Goal: Check status

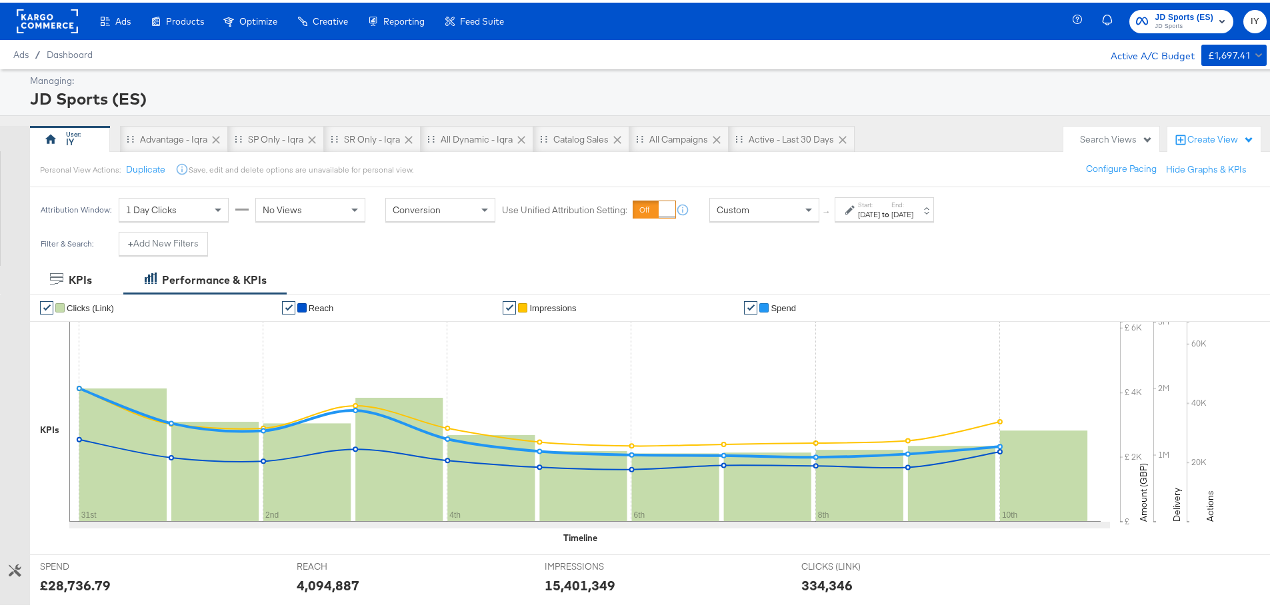
click at [913, 201] on label "End:" at bounding box center [902, 202] width 22 height 9
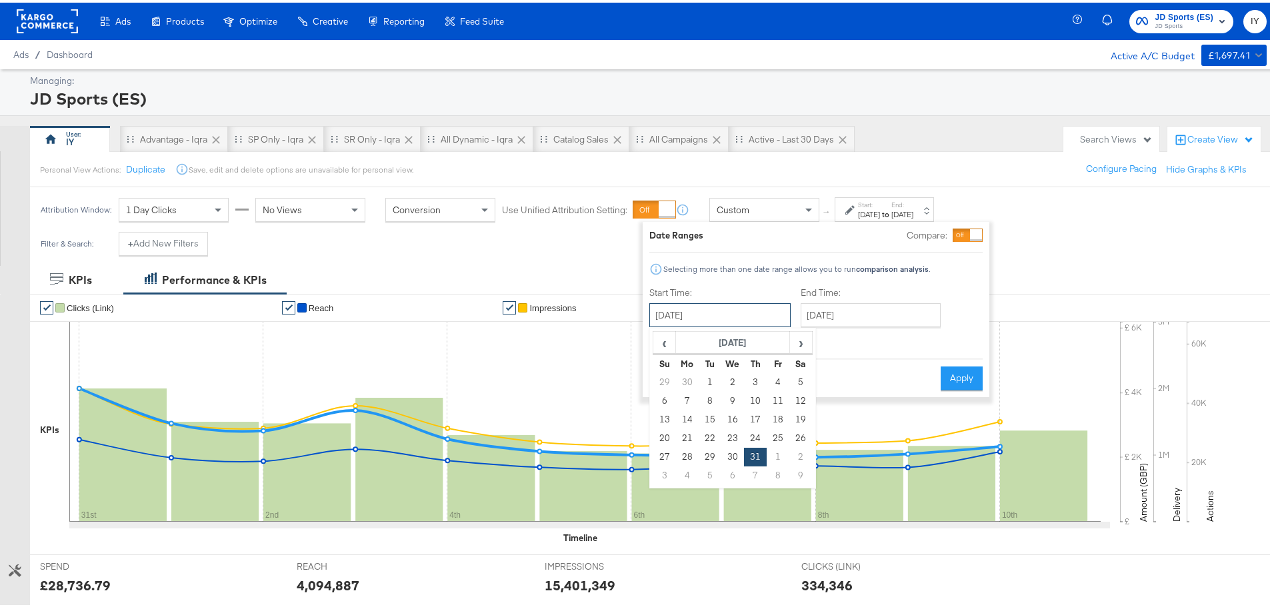
click at [705, 305] on input "[DATE]" at bounding box center [719, 313] width 141 height 24
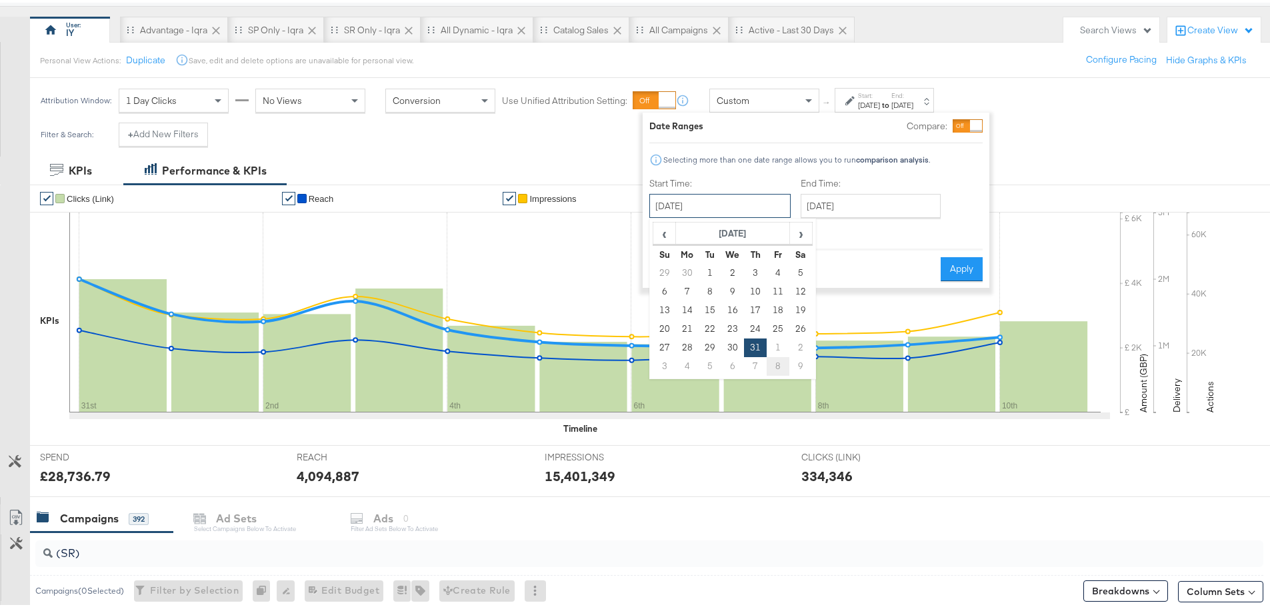
scroll to position [133, 0]
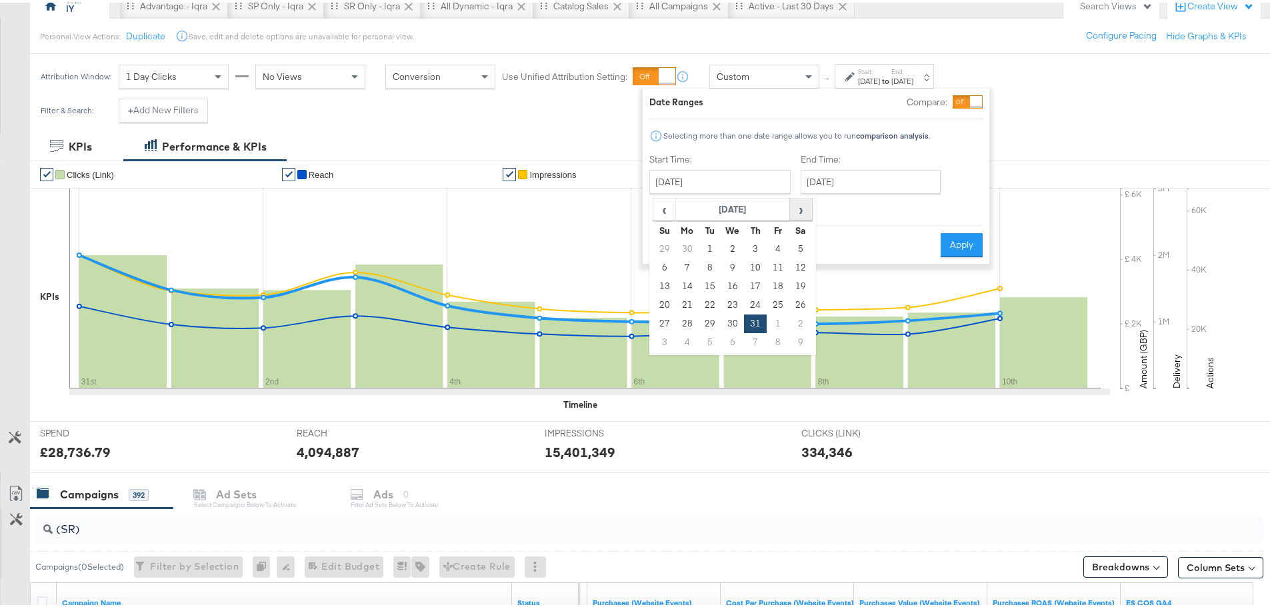
click at [804, 203] on span "›" at bounding box center [800, 207] width 21 height 20
click at [668, 279] on td "10" at bounding box center [664, 284] width 23 height 19
type input "[DATE]"
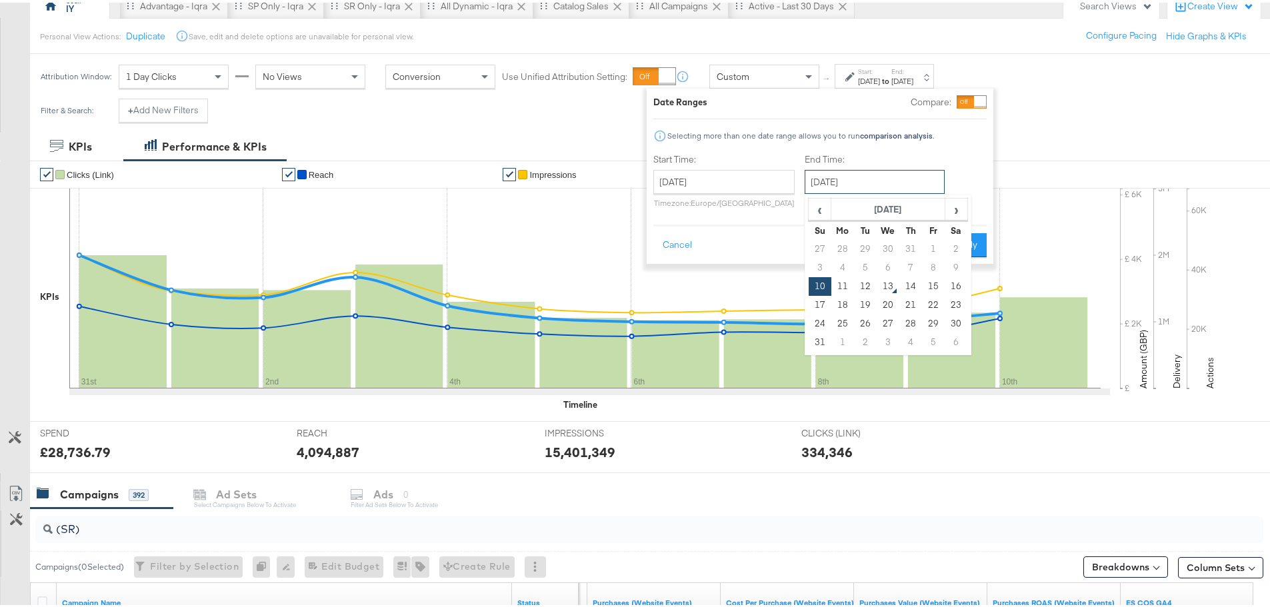
click at [851, 191] on input "[DATE]" at bounding box center [874, 179] width 140 height 24
click at [837, 279] on td "11" at bounding box center [842, 284] width 23 height 19
type input "[DATE]"
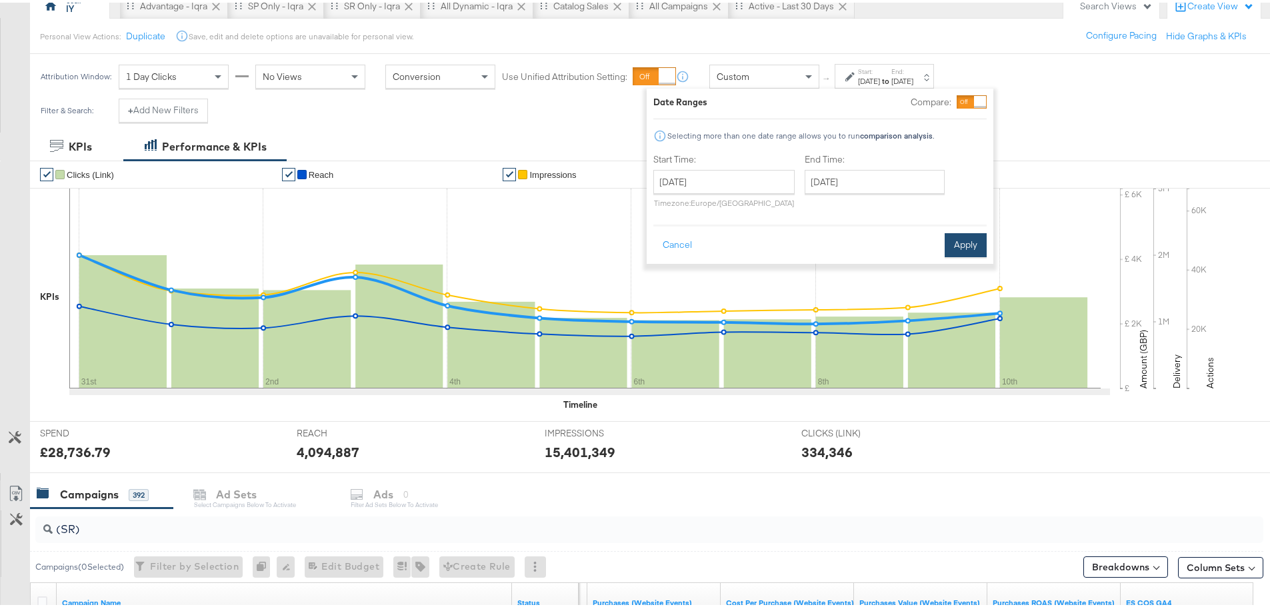
click at [975, 231] on button "Apply" at bounding box center [965, 243] width 42 height 24
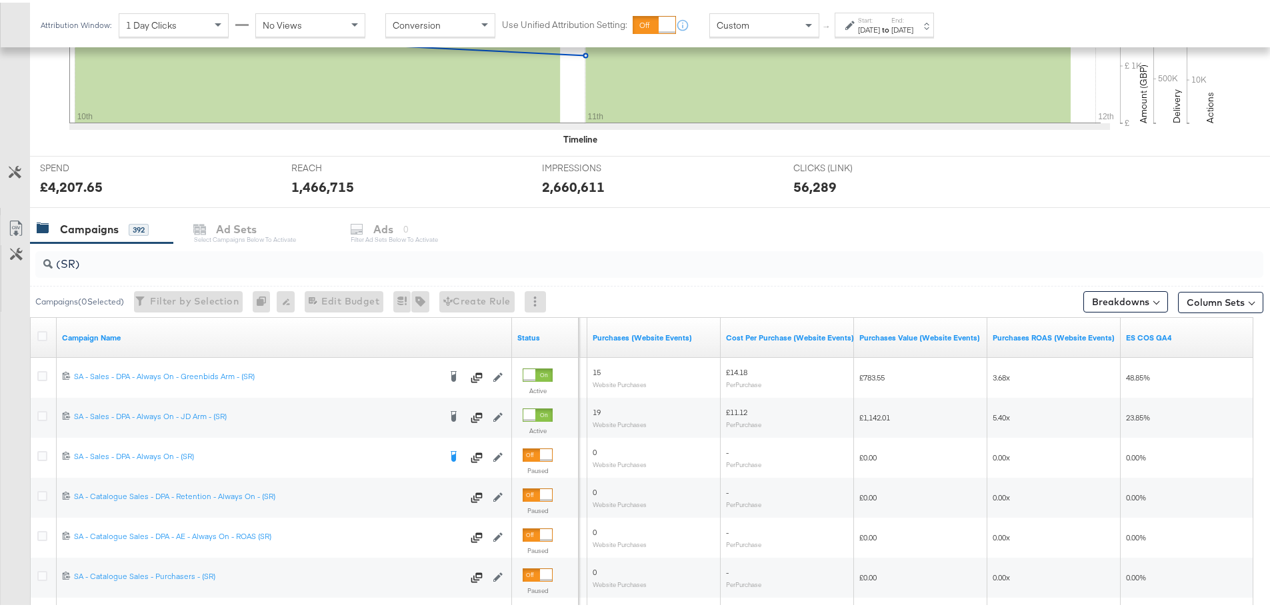
scroll to position [400, 0]
drag, startPoint x: 81, startPoint y: 259, endPoint x: 13, endPoint y: 266, distance: 67.7
click at [13, 266] on div "(SR) Campaigns ( 0 Selected) Filter by Selection Filter 0 campaigns 0 Rename 0 …" at bounding box center [631, 476] width 1263 height 474
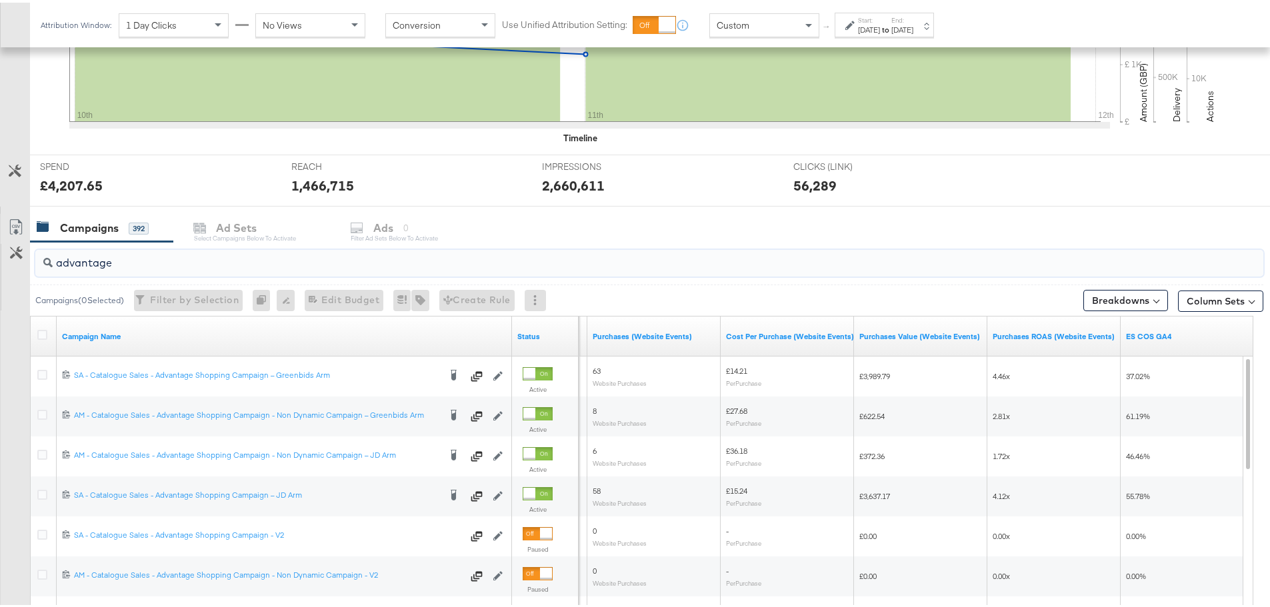
scroll to position [467, 0]
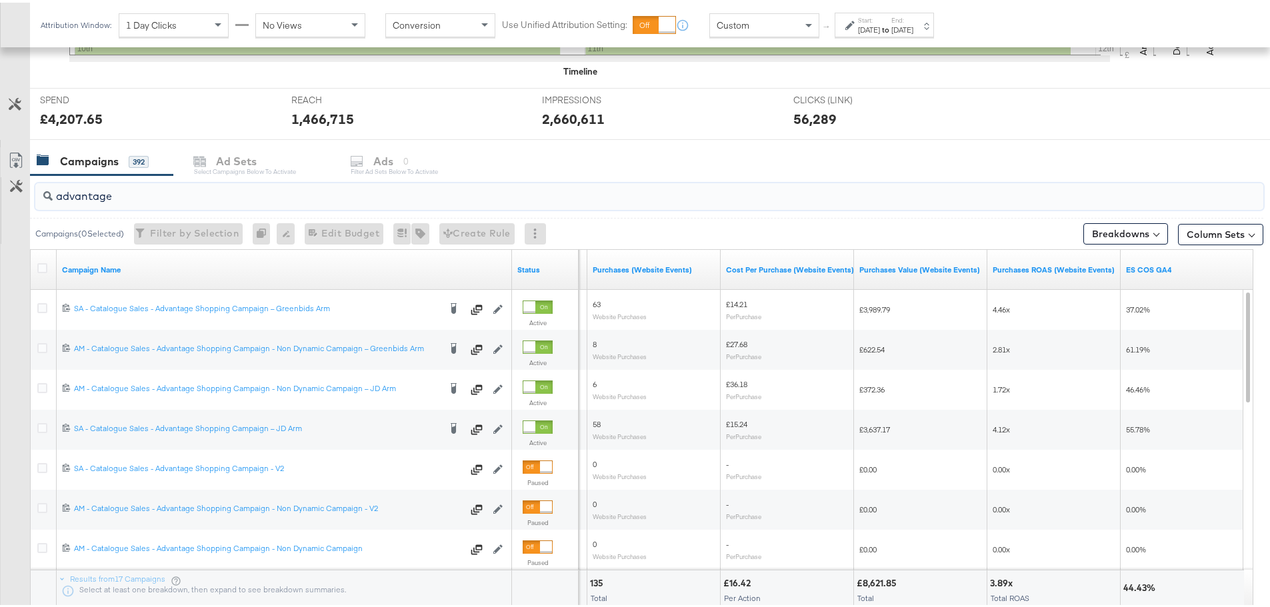
drag, startPoint x: 126, startPoint y: 195, endPoint x: 47, endPoint y: 206, distance: 80.0
click at [47, 206] on div "advantage" at bounding box center [649, 194] width 1228 height 27
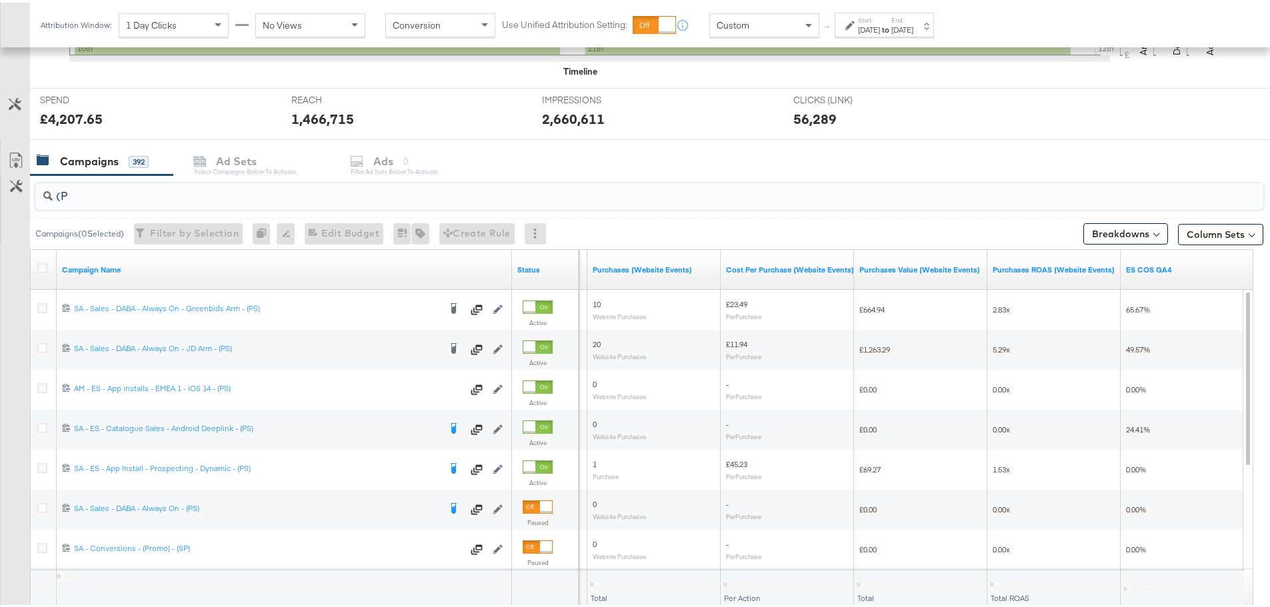
type input "("
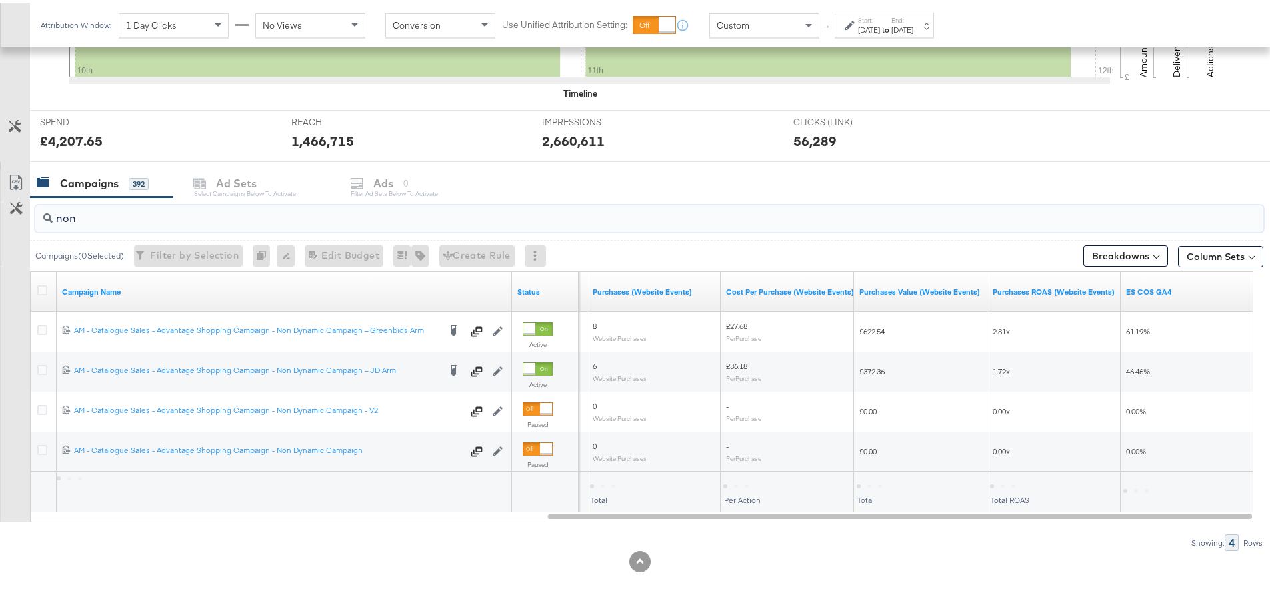
scroll to position [445, 0]
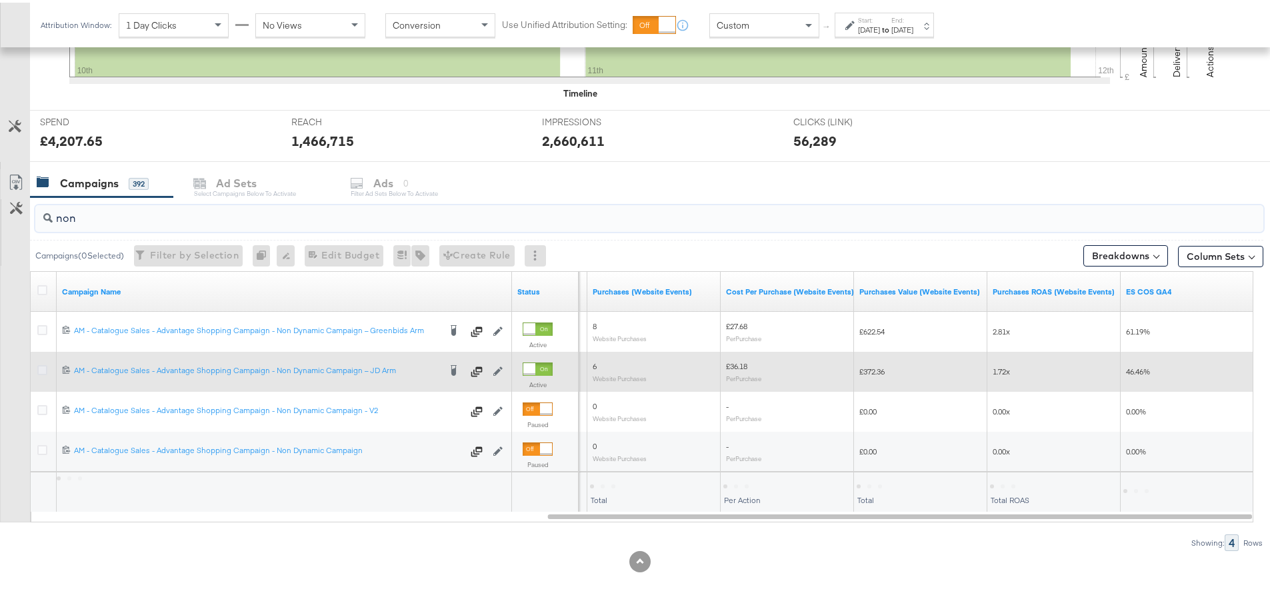
type input "non"
click at [41, 367] on icon at bounding box center [42, 368] width 10 height 10
click at [0, 0] on input "checkbox" at bounding box center [0, 0] width 0 height 0
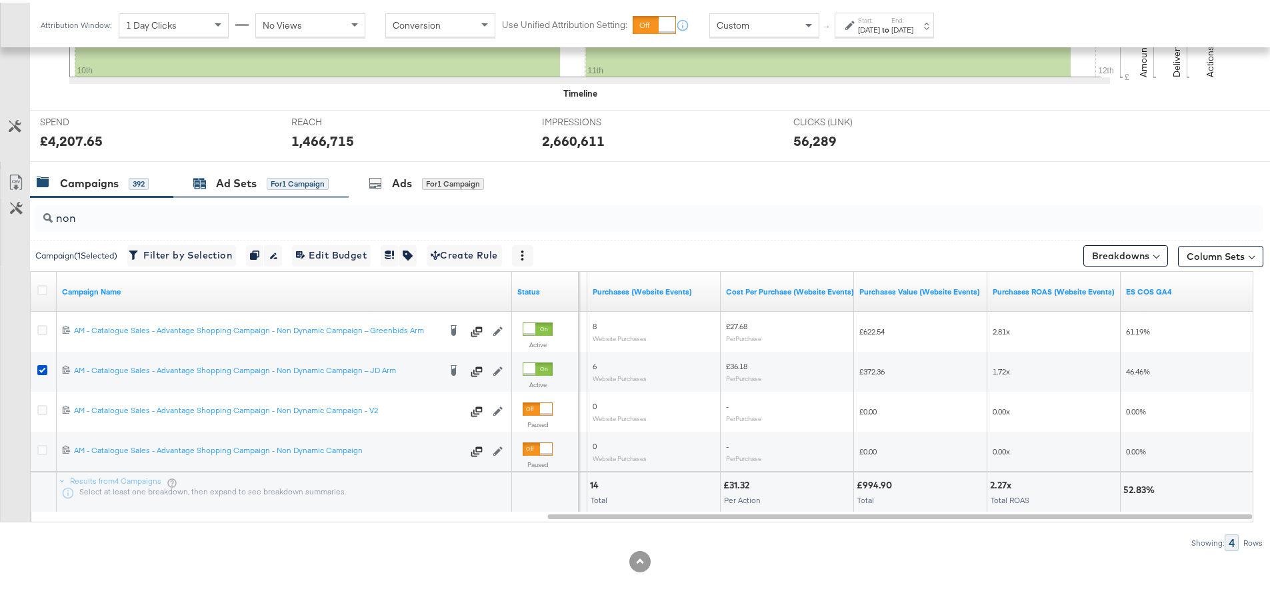
click at [251, 181] on div "Ad Sets" at bounding box center [236, 180] width 41 height 15
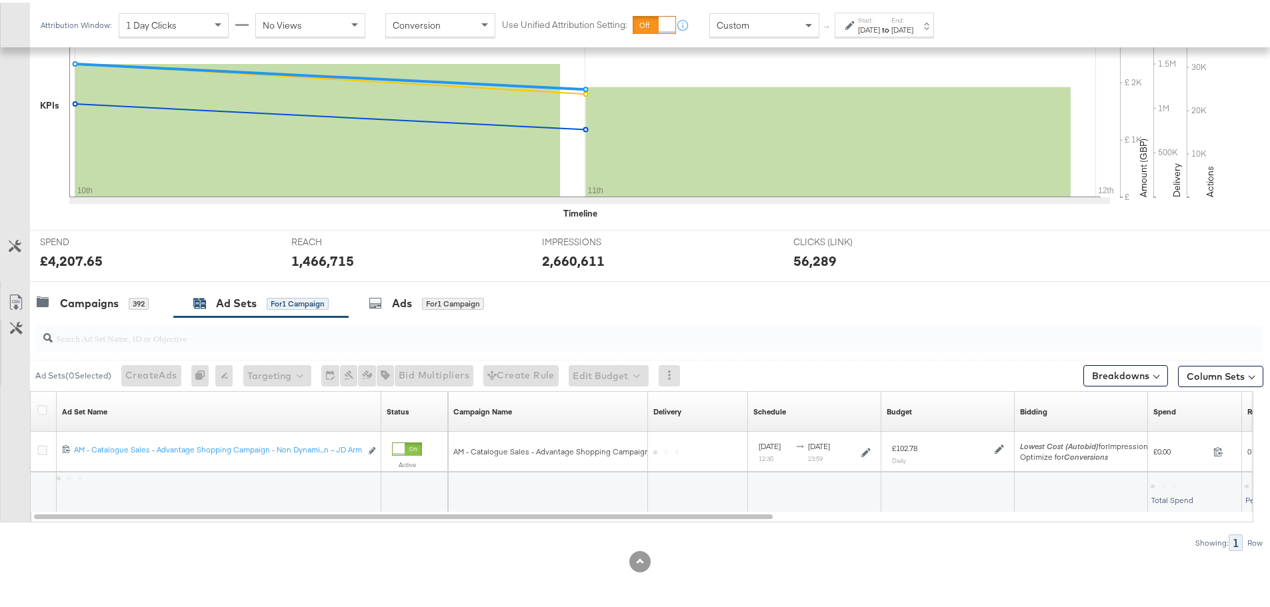
scroll to position [325, 0]
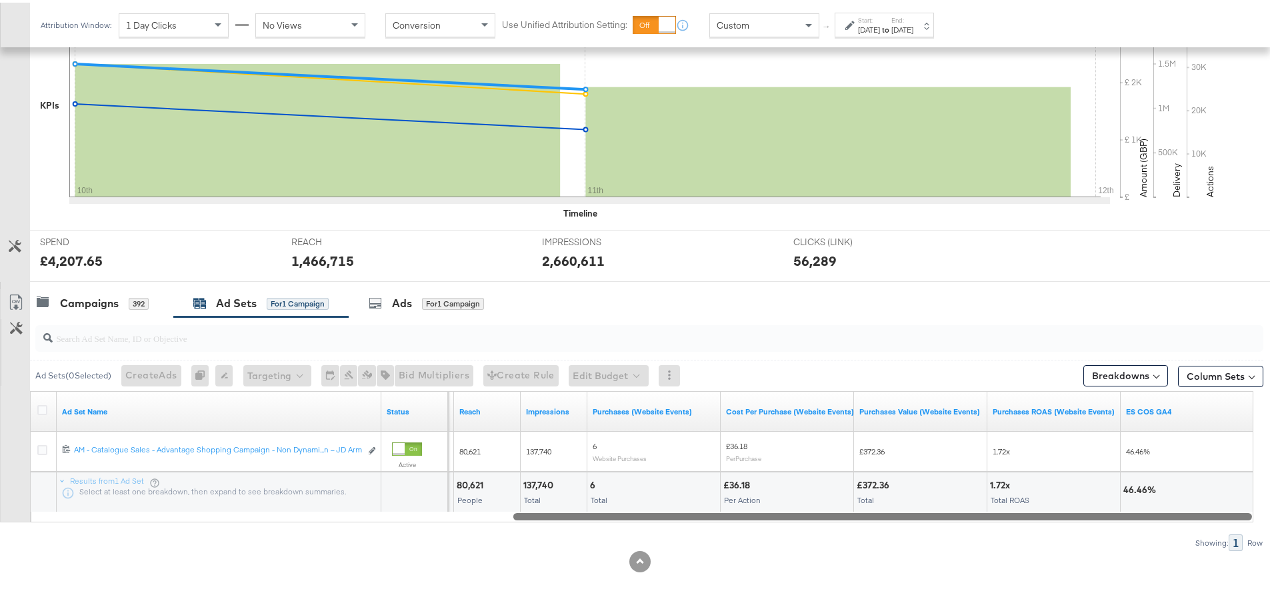
drag, startPoint x: 513, startPoint y: 513, endPoint x: 1233, endPoint y: 529, distance: 719.9
click at [1233, 529] on div "Ad Sets ( 0 Selected) Create Ads At least one ad set must be selected 0 Rename …" at bounding box center [631, 432] width 1263 height 234
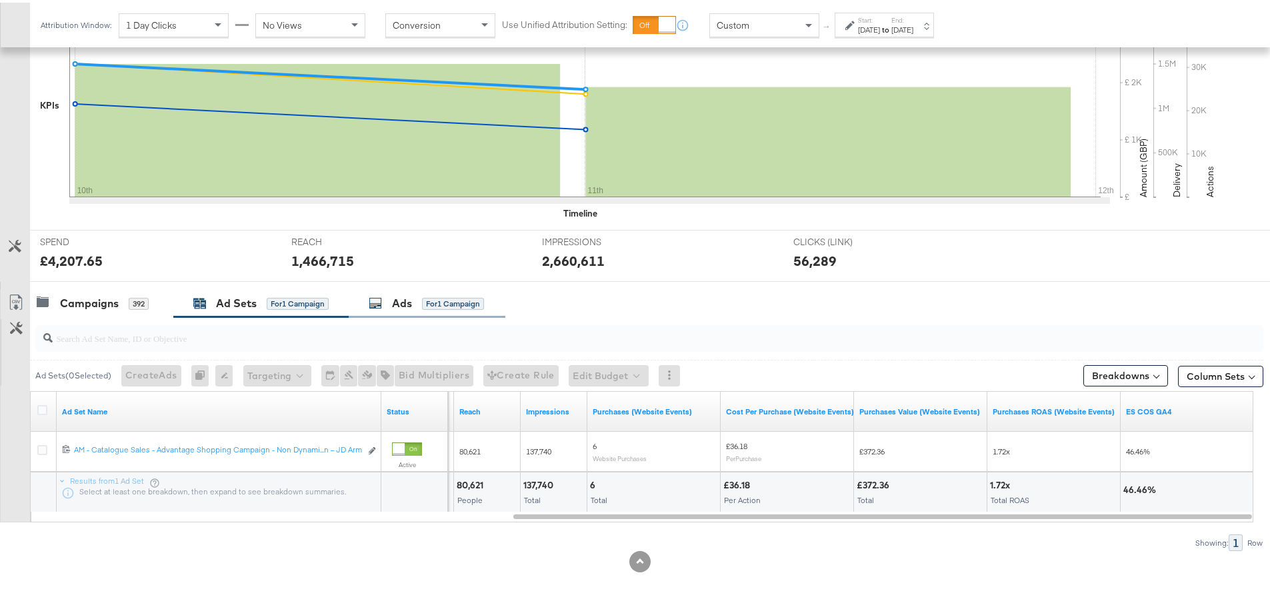
click at [389, 305] on div "Ads for 1 Campaign" at bounding box center [426, 300] width 115 height 15
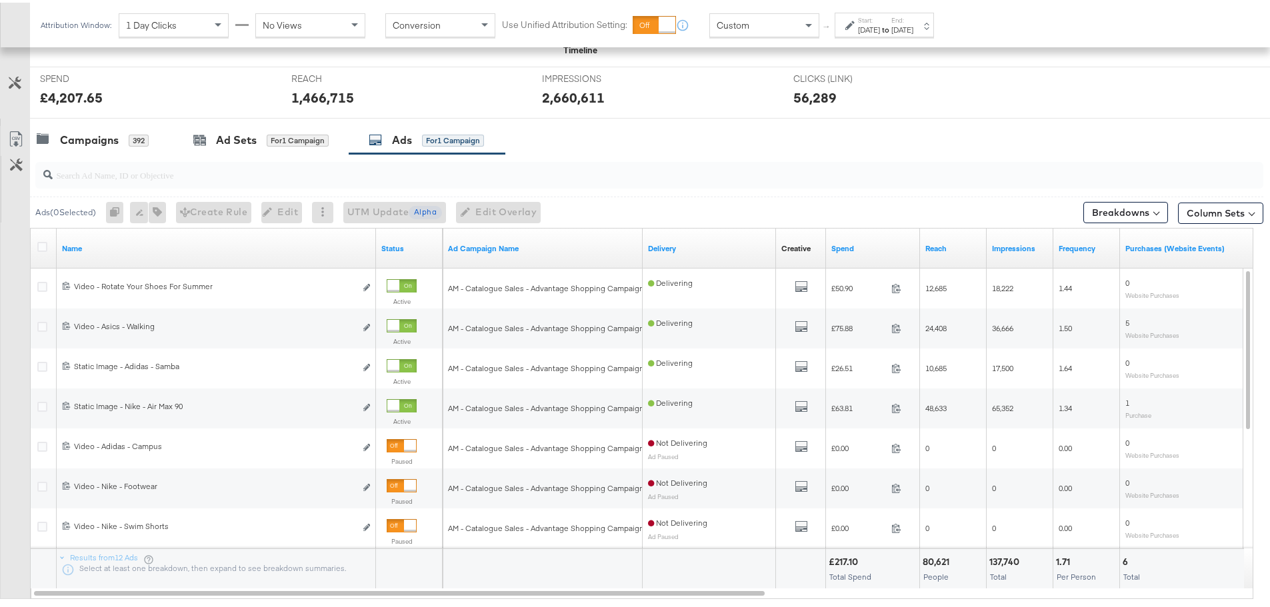
scroll to position [511, 0]
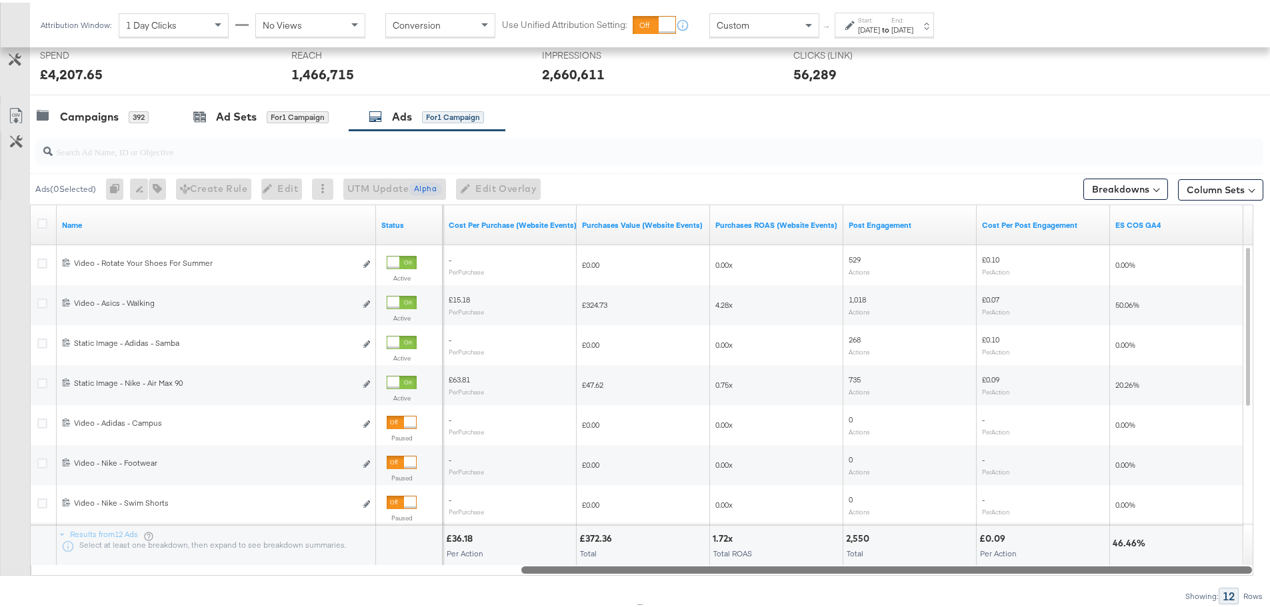
drag, startPoint x: 552, startPoint y: 565, endPoint x: 1247, endPoint y: 610, distance: 696.6
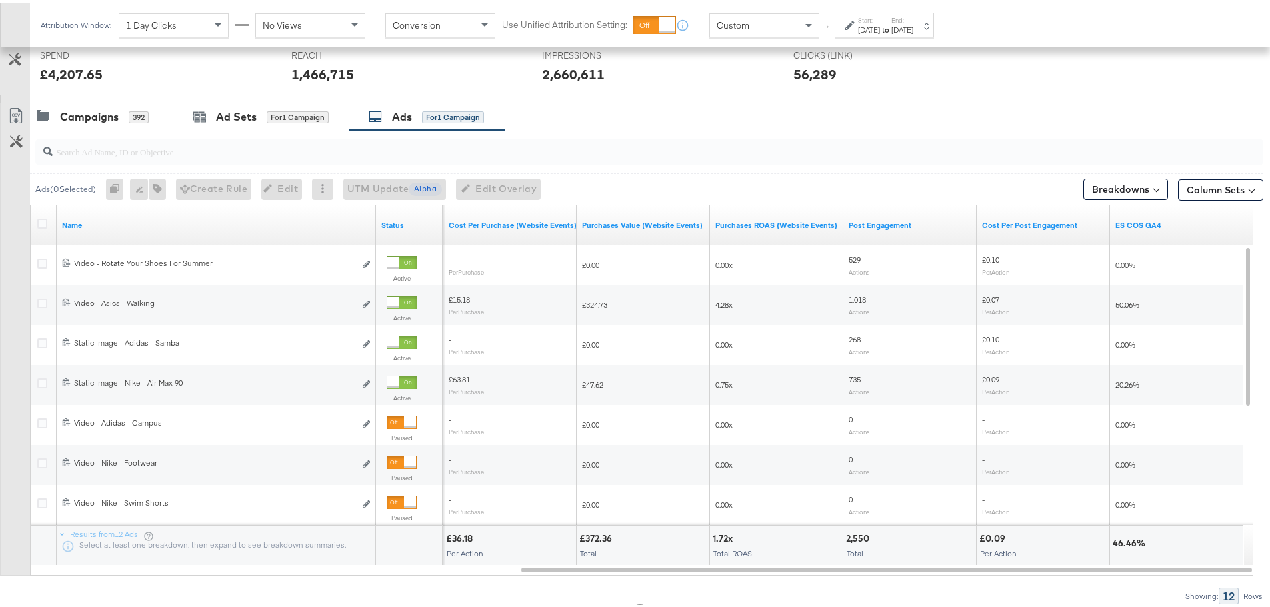
click at [880, 17] on label "Start:" at bounding box center [869, 17] width 22 height 9
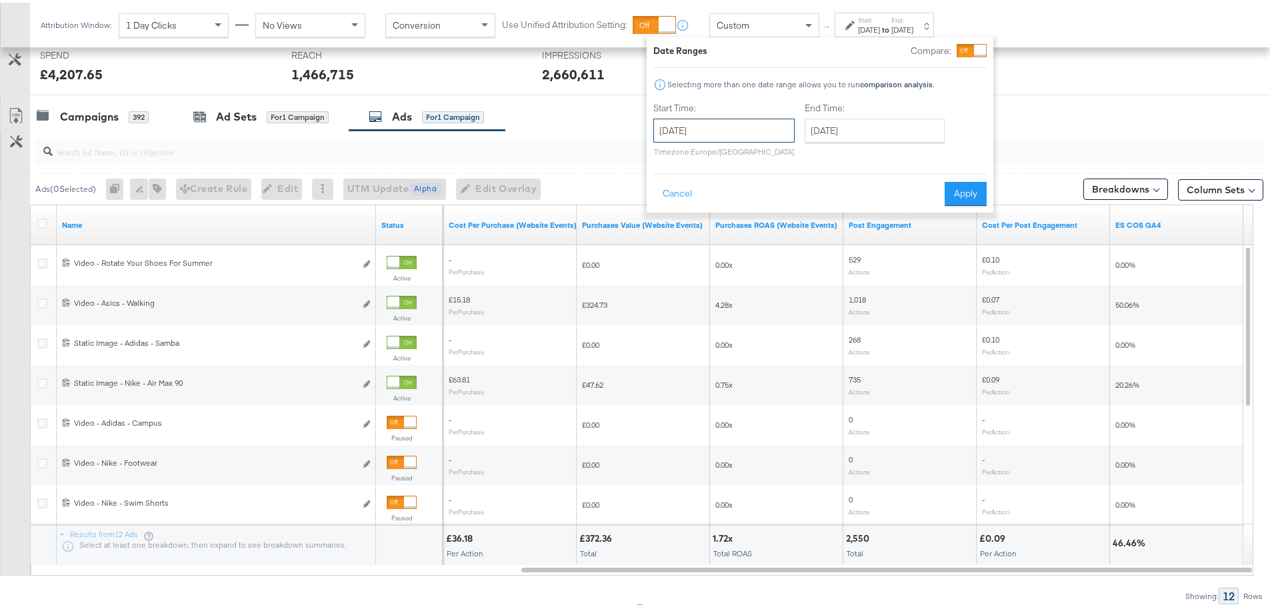
click at [732, 129] on input "[DATE]" at bounding box center [723, 128] width 141 height 24
click at [754, 194] on td "31" at bounding box center [759, 195] width 23 height 19
type input "[DATE]"
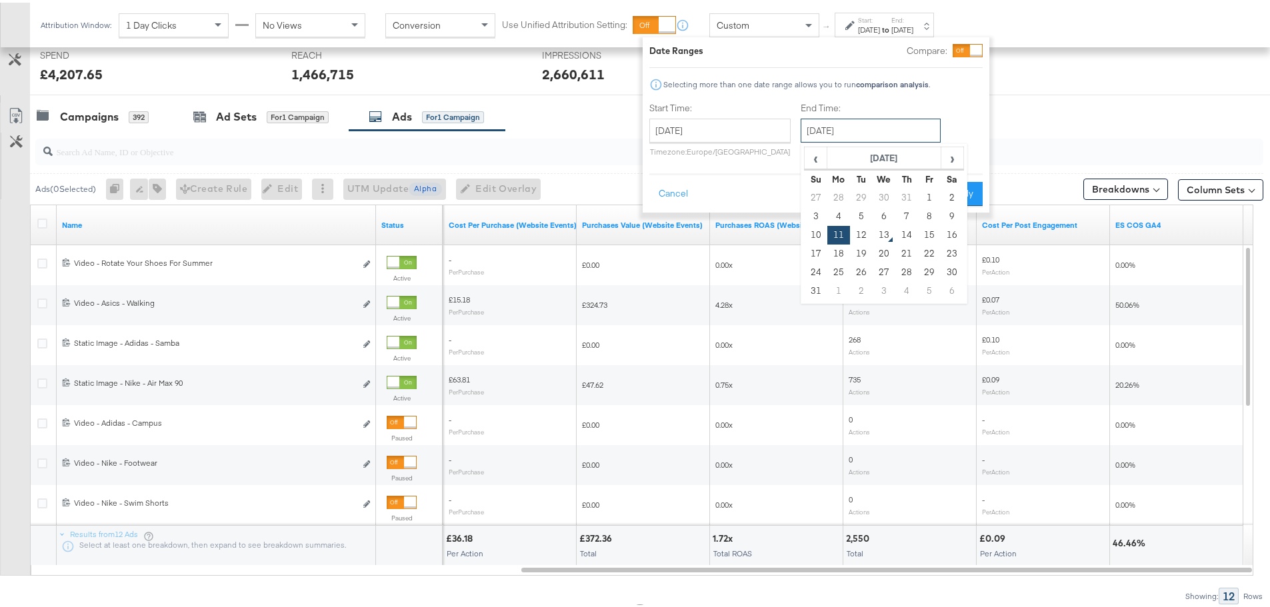
click at [842, 129] on input "[DATE]" at bounding box center [870, 128] width 140 height 24
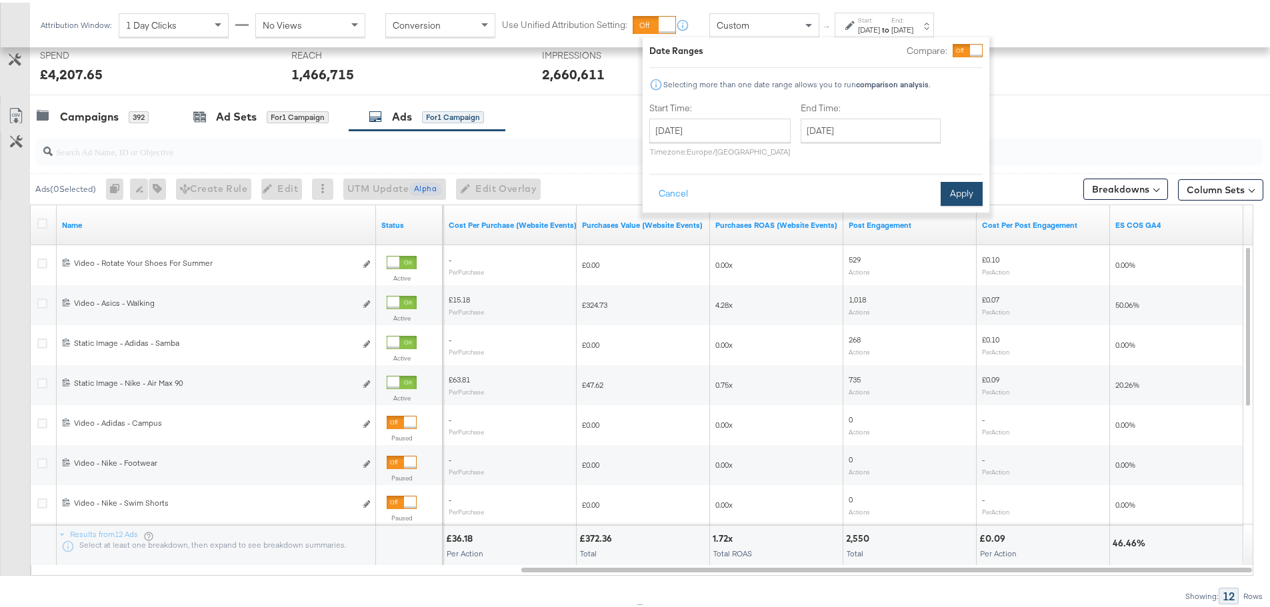
click at [972, 187] on button "Apply" at bounding box center [961, 191] width 42 height 24
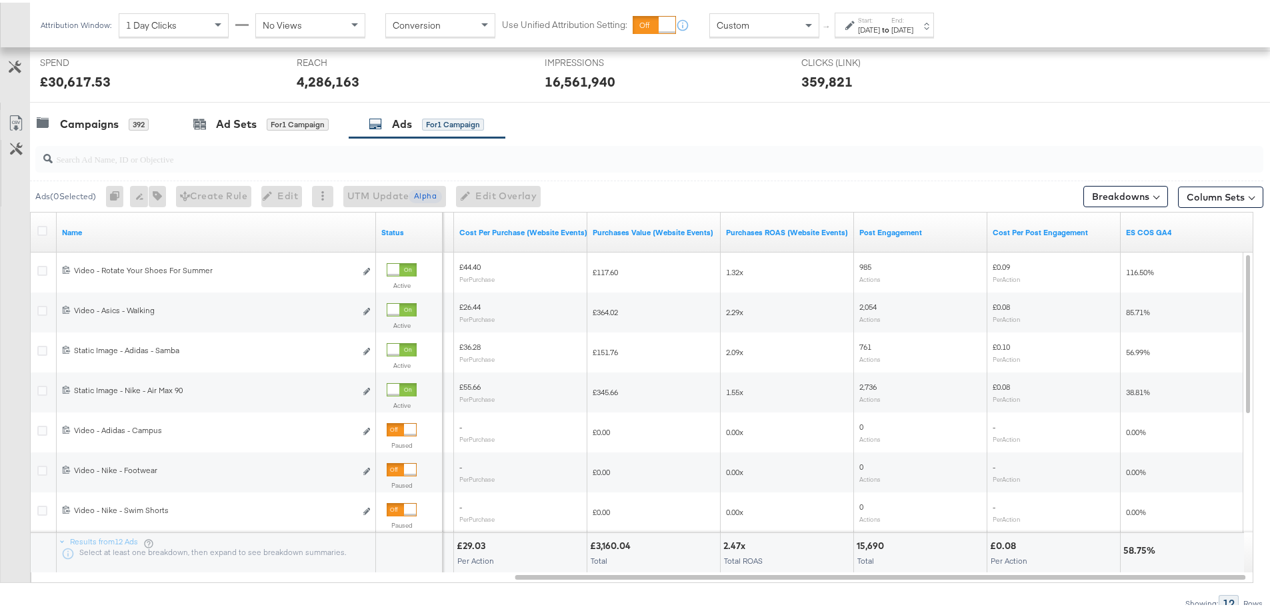
scroll to position [564, 0]
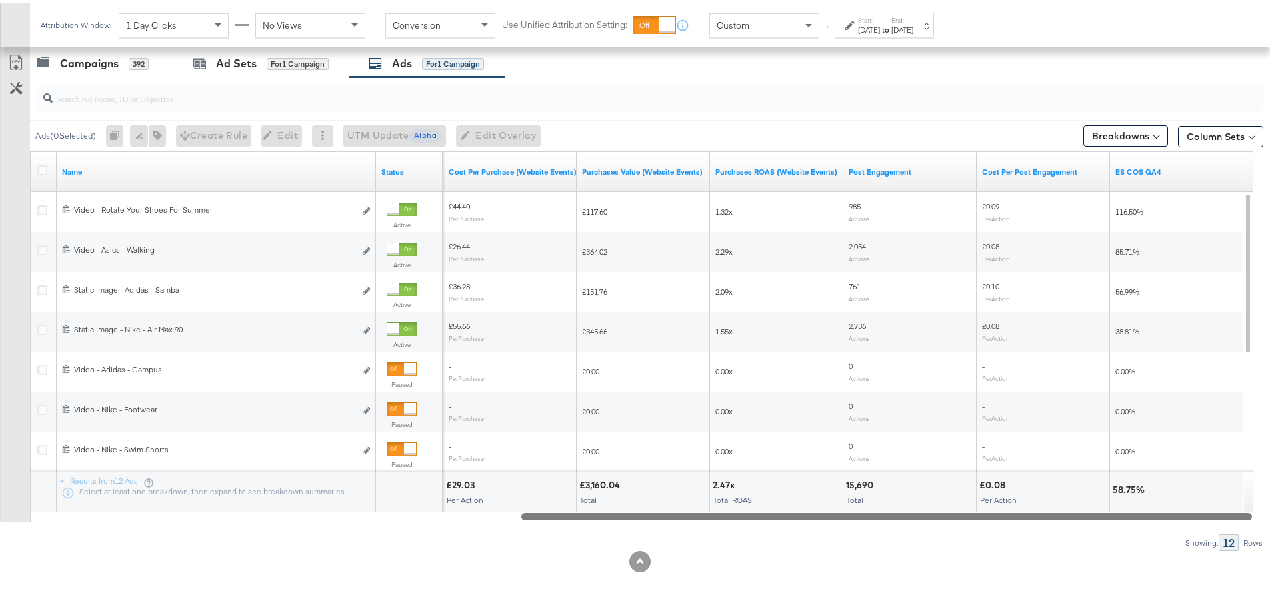
drag, startPoint x: 788, startPoint y: 515, endPoint x: 1061, endPoint y: 600, distance: 286.1
click at [1061, 600] on div "KPIs Performance & KPIs Customize KPIs ✔ Clicks (Link) ✔ Reach ✔ Impressions ✔ …" at bounding box center [640, 153] width 1280 height 908
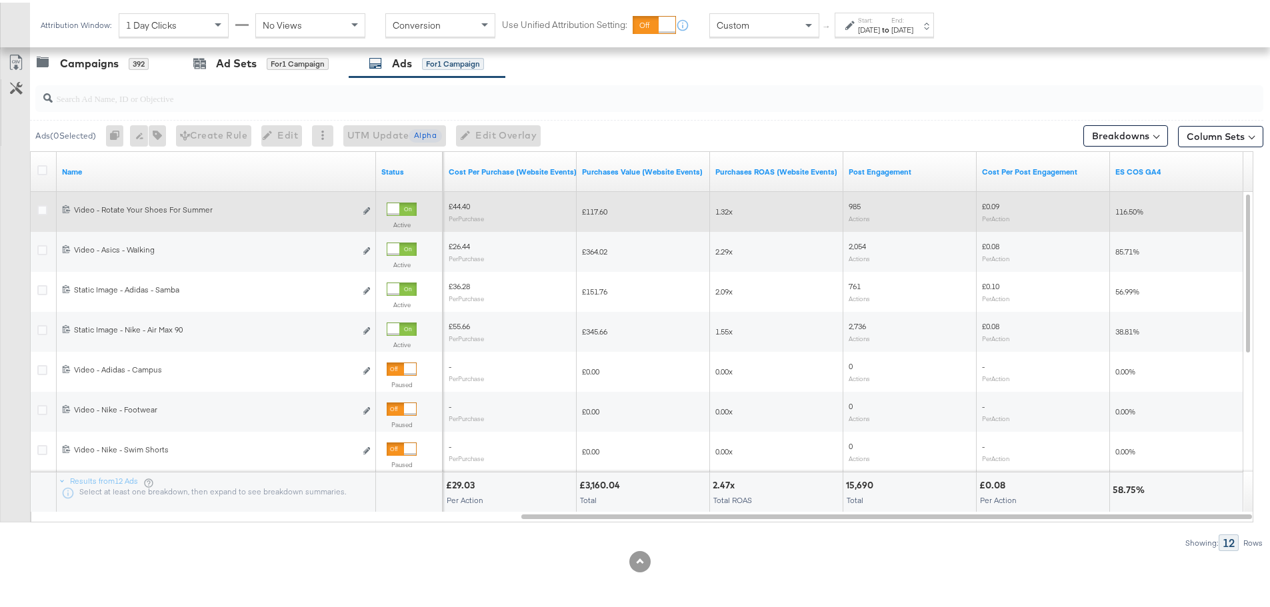
click at [399, 203] on div at bounding box center [393, 207] width 12 height 12
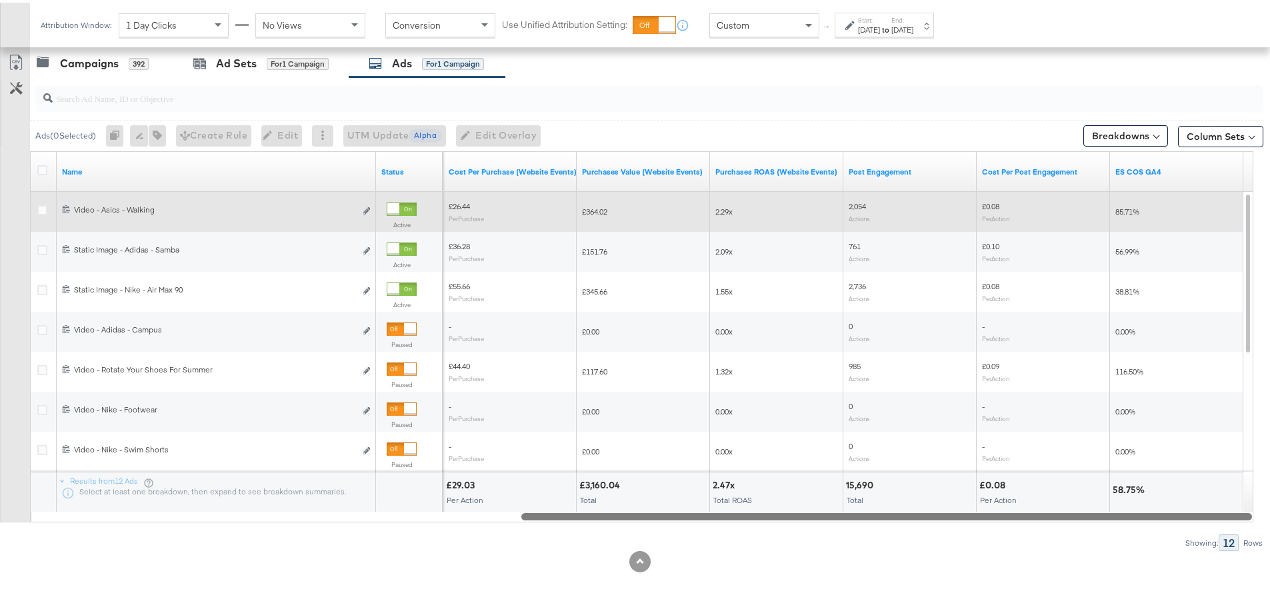
drag, startPoint x: 862, startPoint y: 514, endPoint x: 1108, endPoint y: 427, distance: 261.0
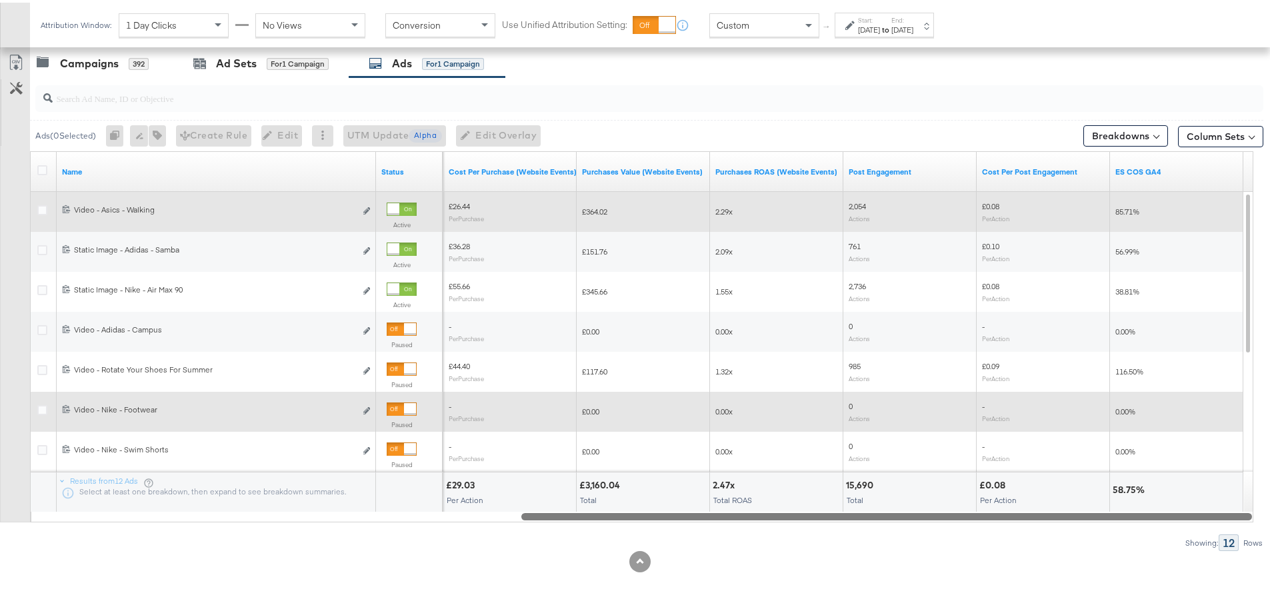
click at [1164, 526] on div "Ads ( 0 Selected) 0 Rename 0 ads Tags for 0 campaigns Create Rule Edit 0 ads Ed…" at bounding box center [631, 312] width 1263 height 474
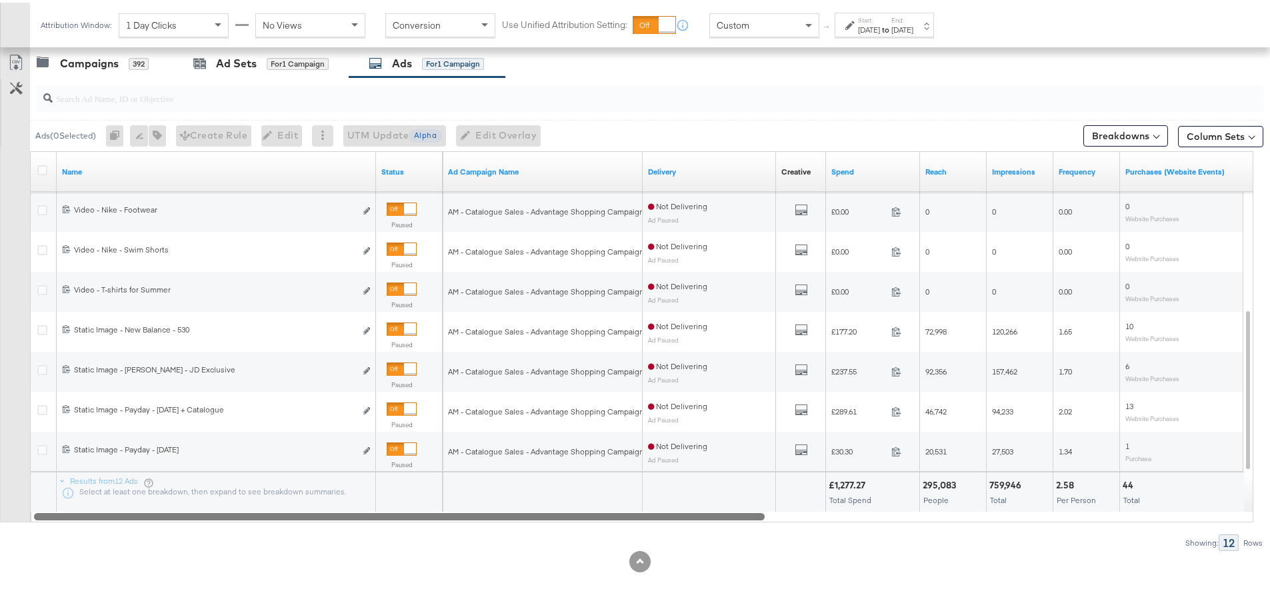
drag, startPoint x: 914, startPoint y: 512, endPoint x: 331, endPoint y: 526, distance: 583.3
click at [331, 526] on div "Ads ( 0 Selected) 0 Rename 0 ads Tags for 0 campaigns Create Rule Edit 0 ads Ed…" at bounding box center [631, 312] width 1263 height 474
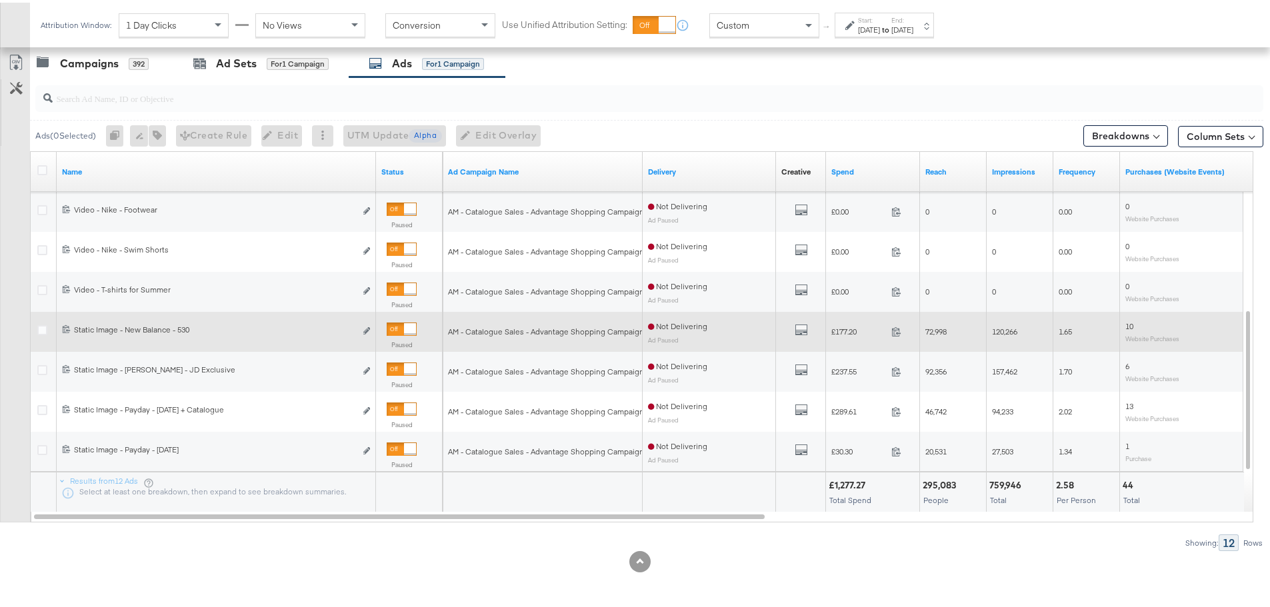
click at [402, 325] on div at bounding box center [402, 326] width 30 height 13
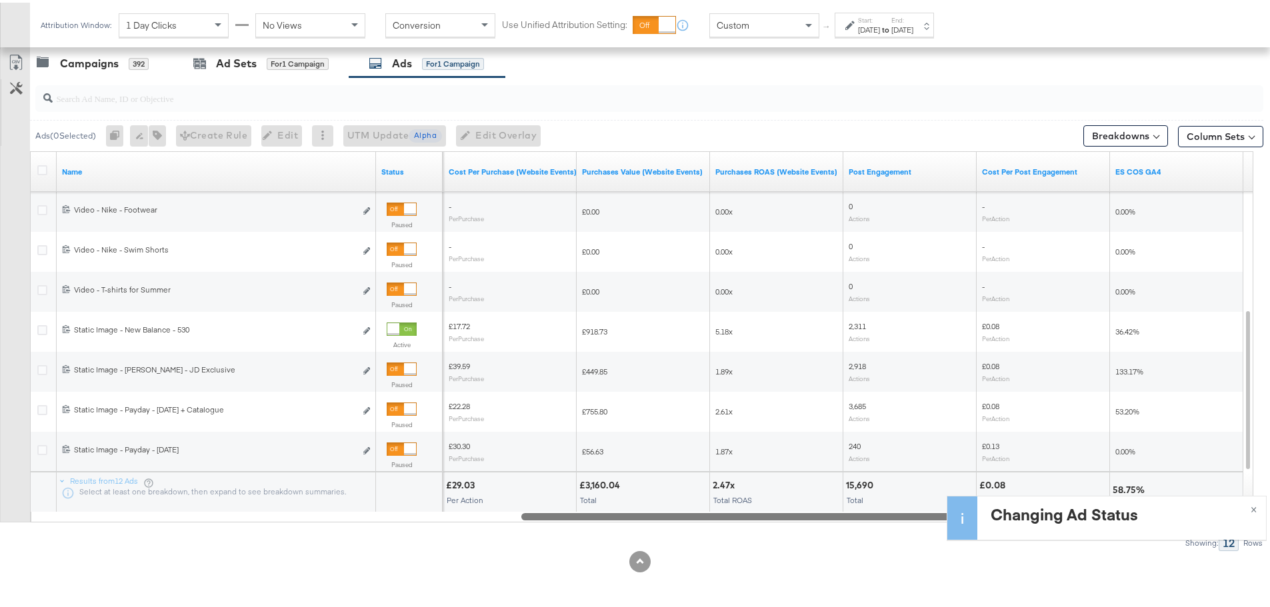
click at [1255, 526] on div "Managing: JD Sports (ES) IY Advantage - Iqra SP only - Iqra SR only - Iqra All …" at bounding box center [640, 54] width 1280 height 1105
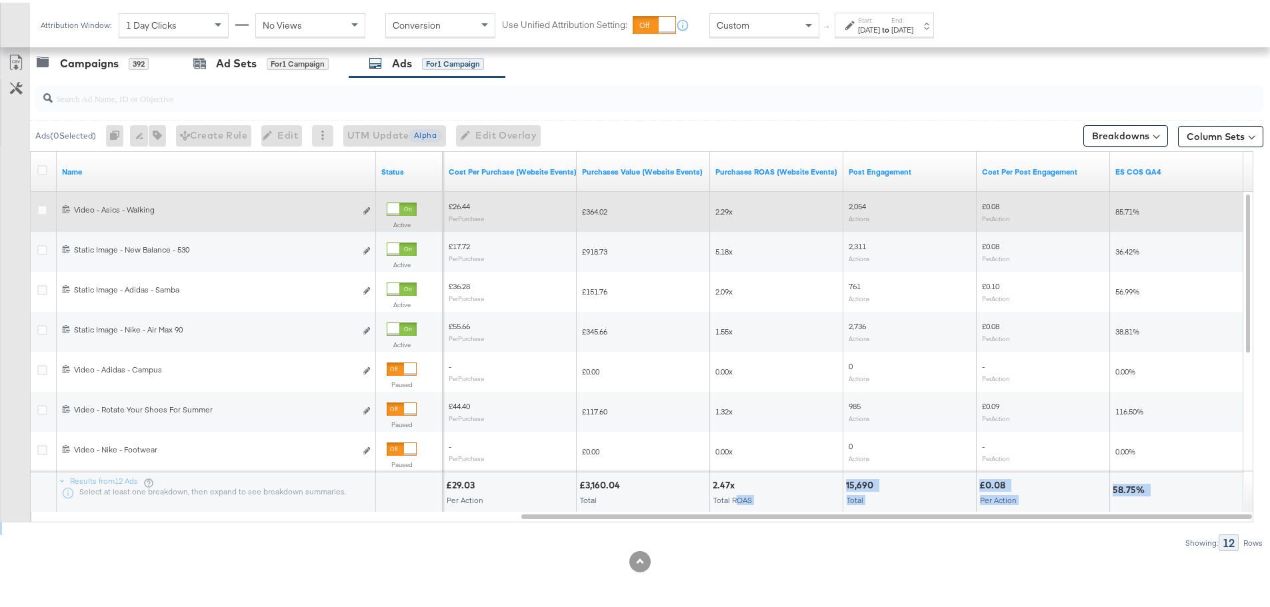
drag, startPoint x: 684, startPoint y: 514, endPoint x: 455, endPoint y: 547, distance: 231.6
click at [455, 547] on div "Ads ( 0 Selected) 0 Rename 0 ads Tags for 0 campaigns Create Rule Edit 0 ads Ed…" at bounding box center [631, 312] width 1263 height 474
click at [610, 537] on div "Showing: 12 Rows" at bounding box center [631, 540] width 1263 height 17
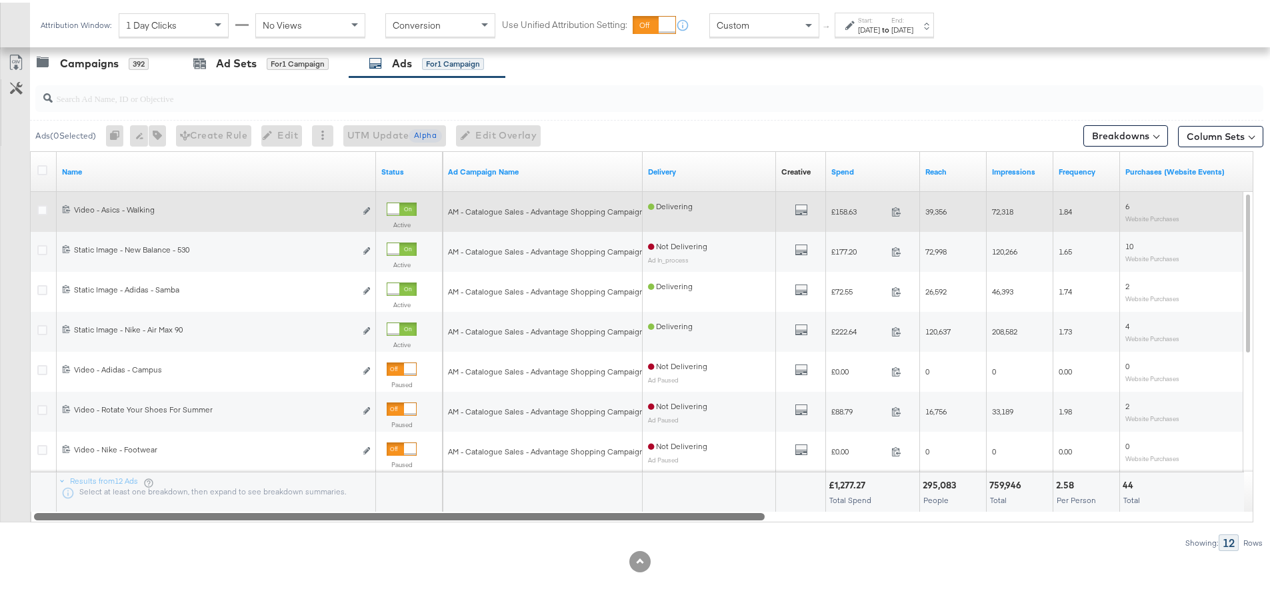
drag, startPoint x: 618, startPoint y: 513, endPoint x: 87, endPoint y: 529, distance: 531.4
click at [87, 529] on div "Ads ( 0 Selected) 0 Rename 0 ads Tags for 0 campaigns Create Rule Edit 0 ads Ed…" at bounding box center [631, 312] width 1263 height 474
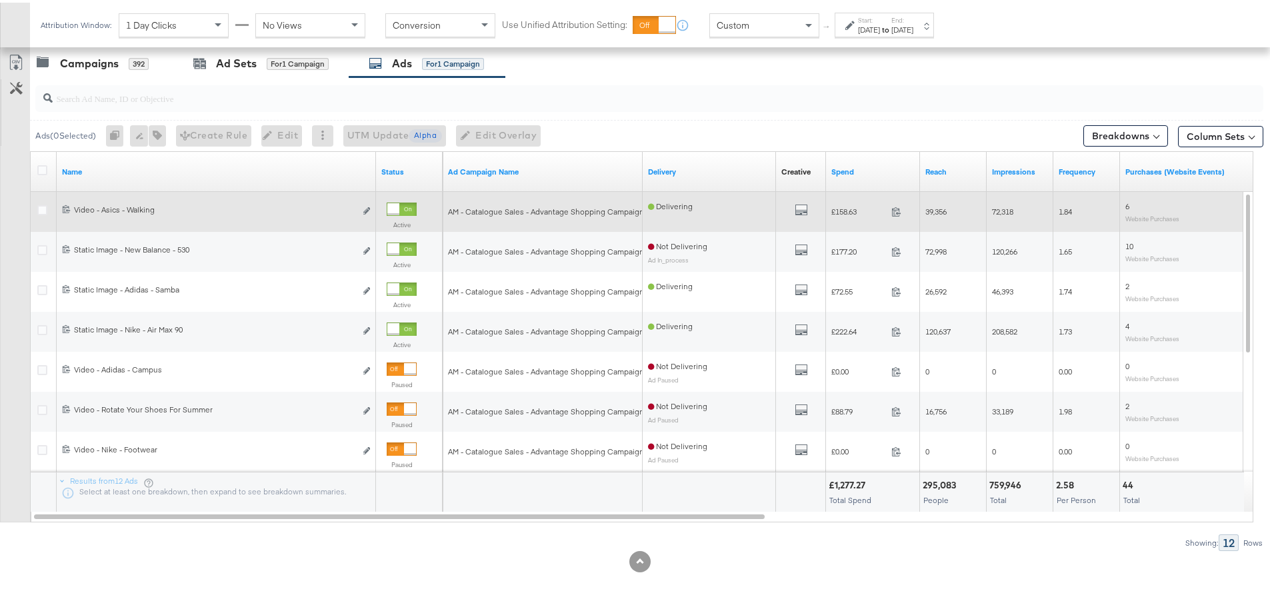
click at [874, 24] on div "[DATE]" at bounding box center [869, 27] width 22 height 11
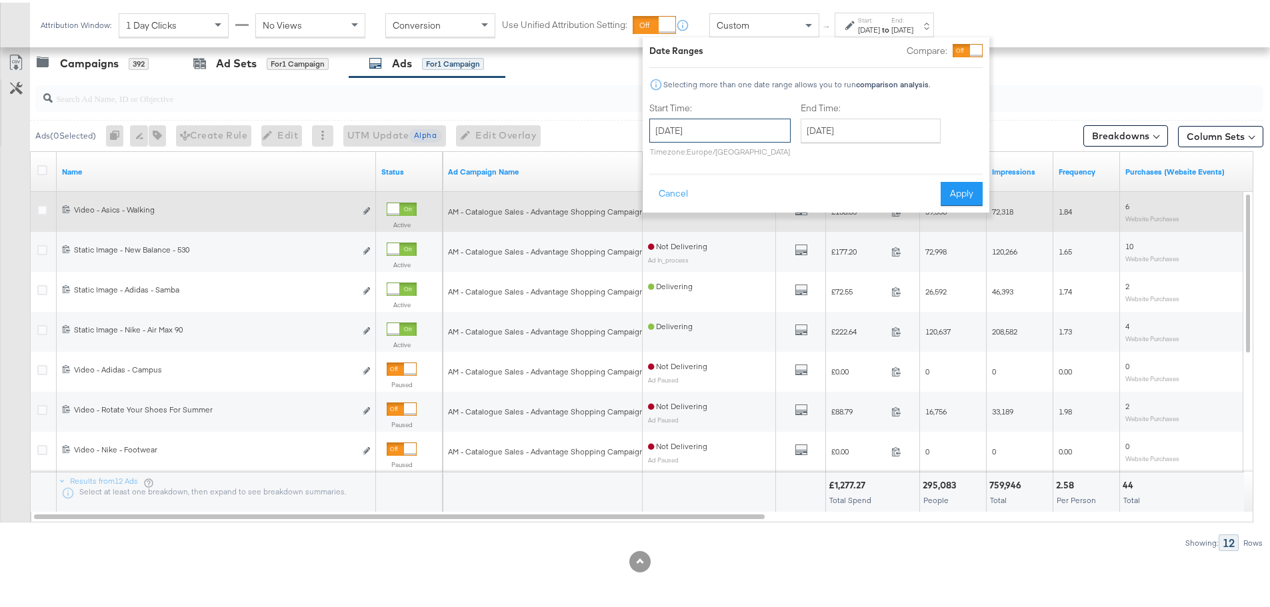
click at [751, 127] on input "[DATE]" at bounding box center [719, 128] width 141 height 24
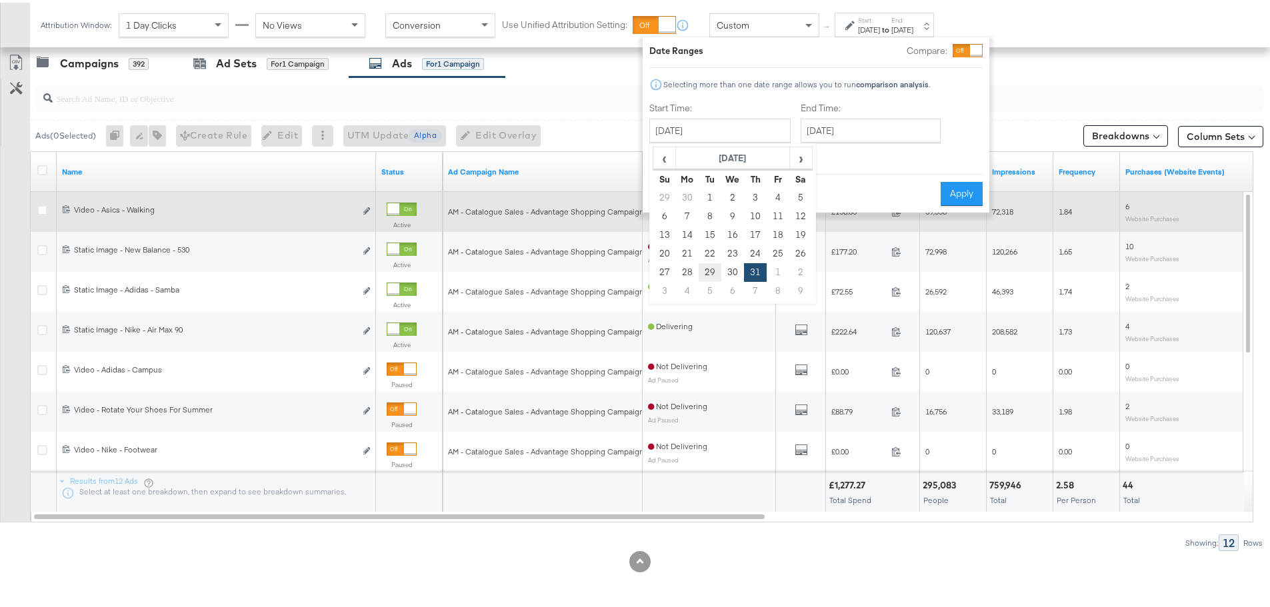
click at [706, 269] on td "29" at bounding box center [709, 270] width 23 height 19
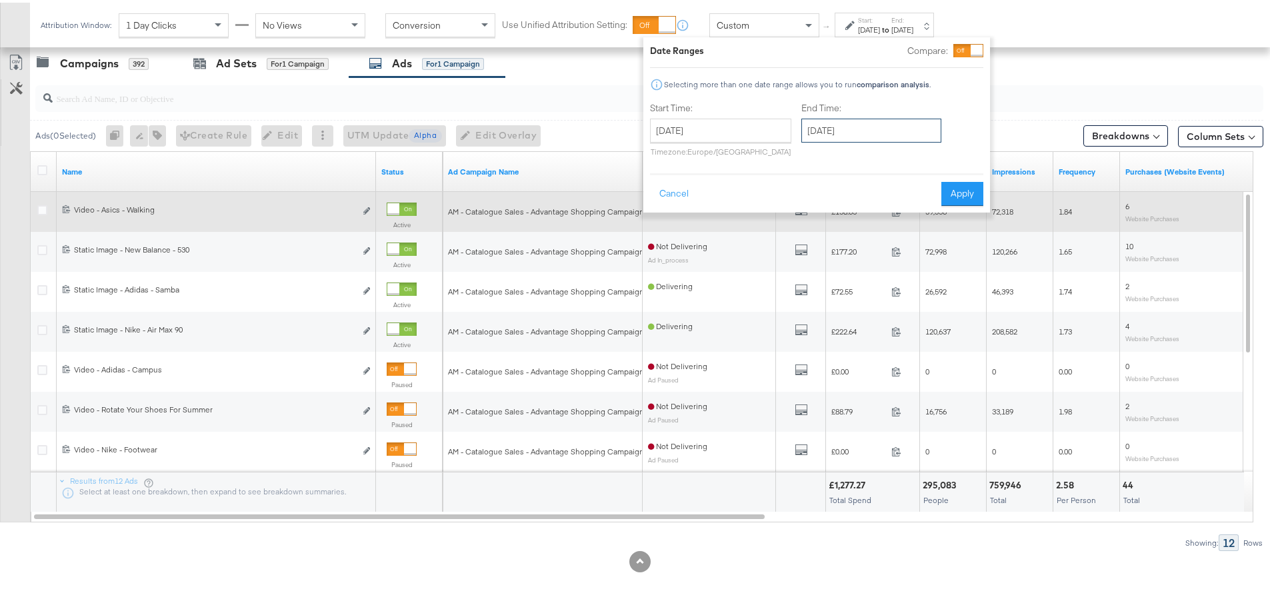
click at [884, 129] on input "[DATE]" at bounding box center [871, 128] width 140 height 24
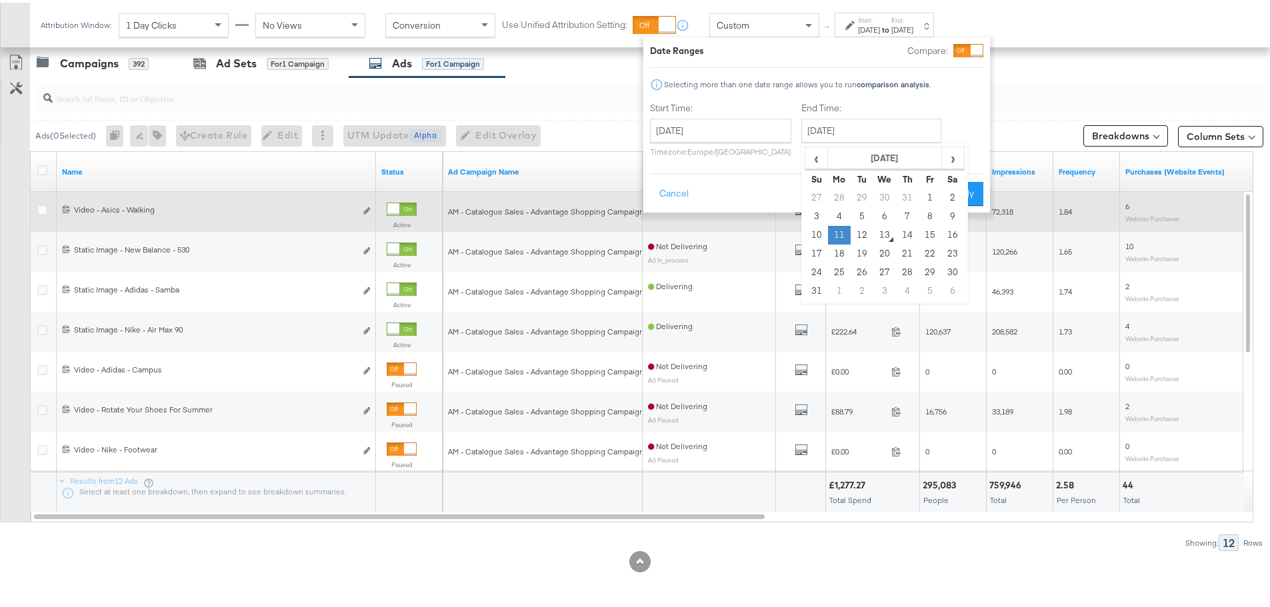
click at [834, 231] on td "11" at bounding box center [839, 232] width 23 height 19
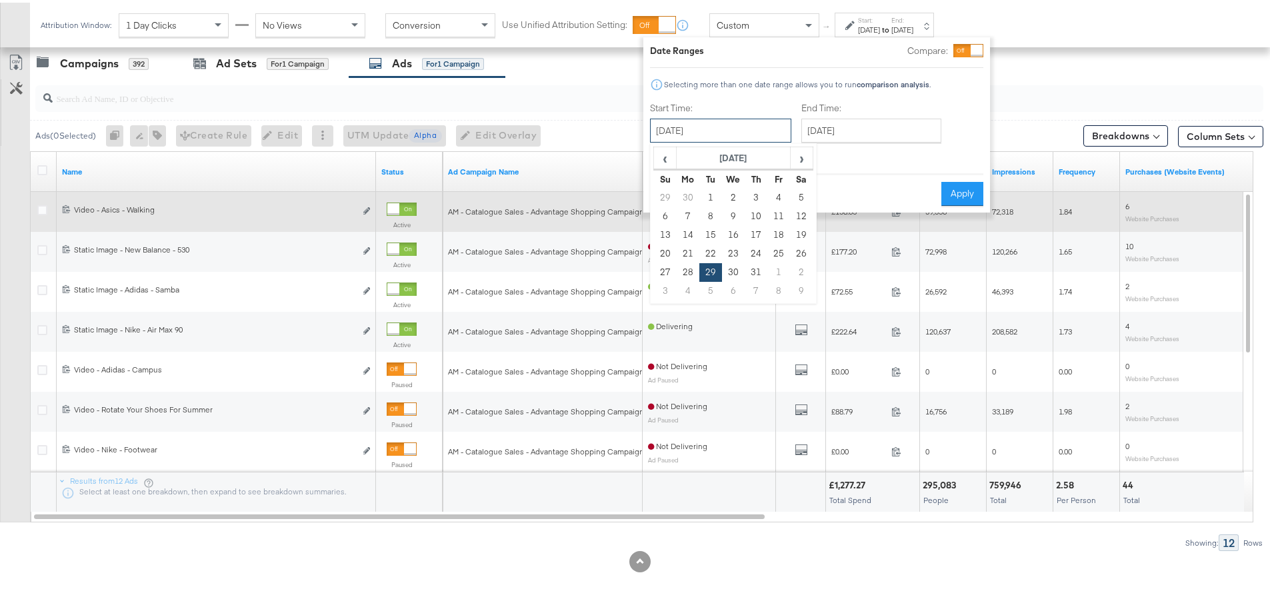
click at [736, 123] on input "[DATE]" at bounding box center [720, 128] width 141 height 24
click at [799, 155] on span "›" at bounding box center [801, 155] width 21 height 20
click at [691, 234] on td "11" at bounding box center [687, 232] width 23 height 19
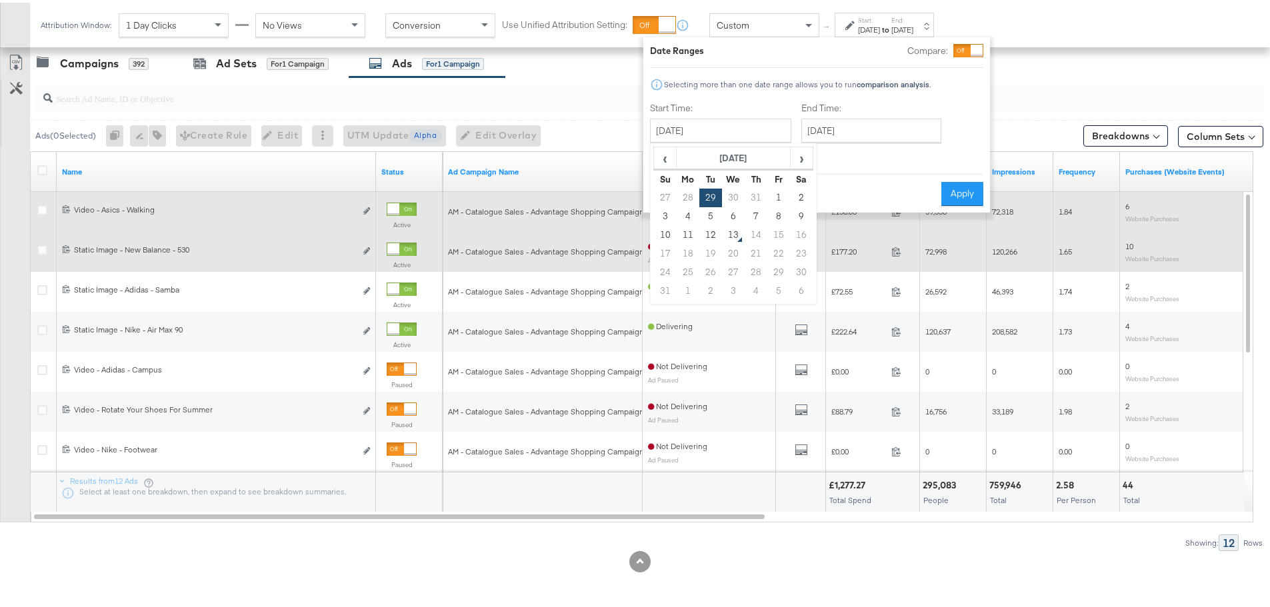
type input "[DATE]"
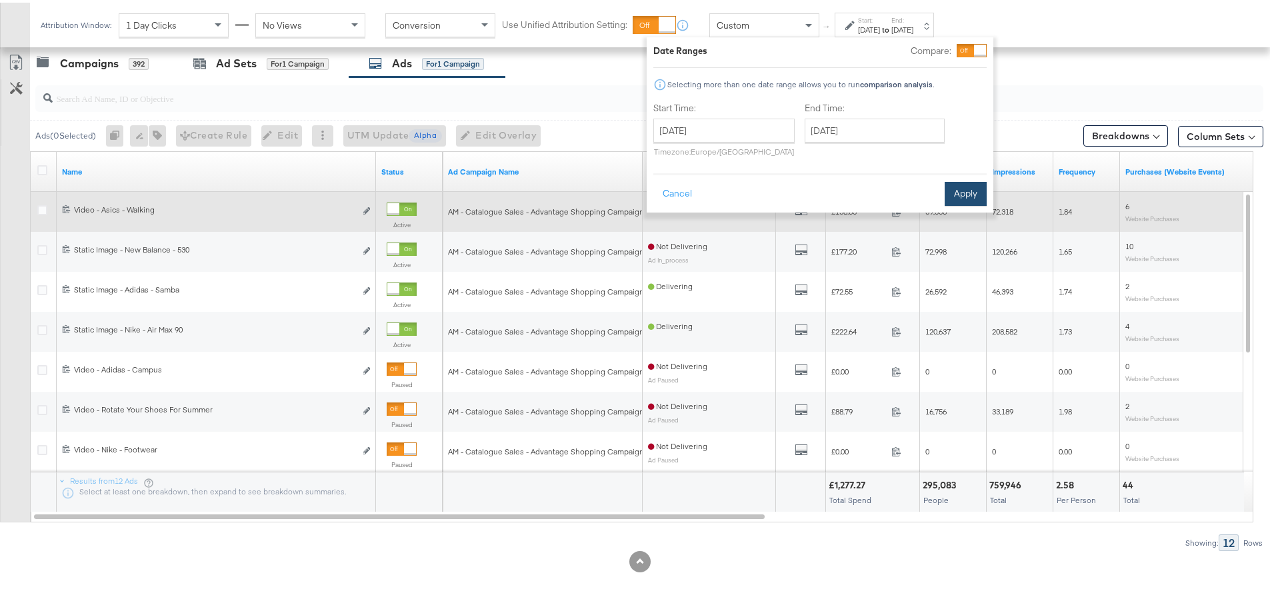
click at [956, 187] on button "Apply" at bounding box center [965, 191] width 42 height 24
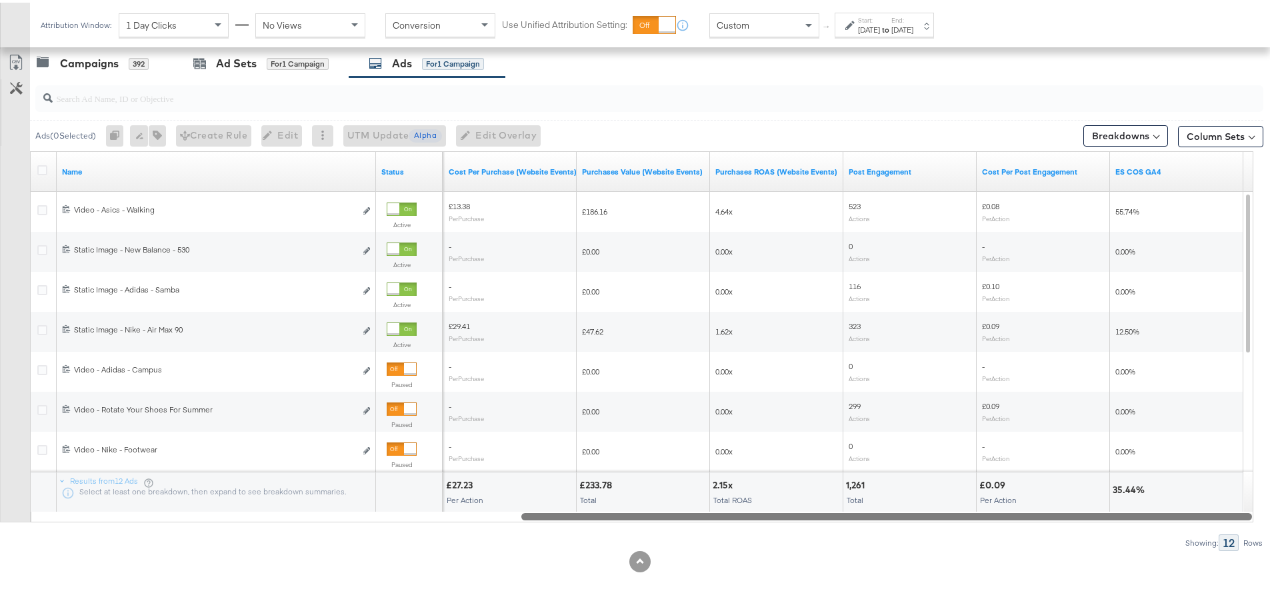
drag, startPoint x: 702, startPoint y: 512, endPoint x: 1278, endPoint y: 478, distance: 576.1
click at [1264, 538] on div "KPIs Performance & KPIs Customize KPIs ✔ Clicks (Link) ✔ Reach ✔ Impressions ✔ …" at bounding box center [640, 153] width 1280 height 908
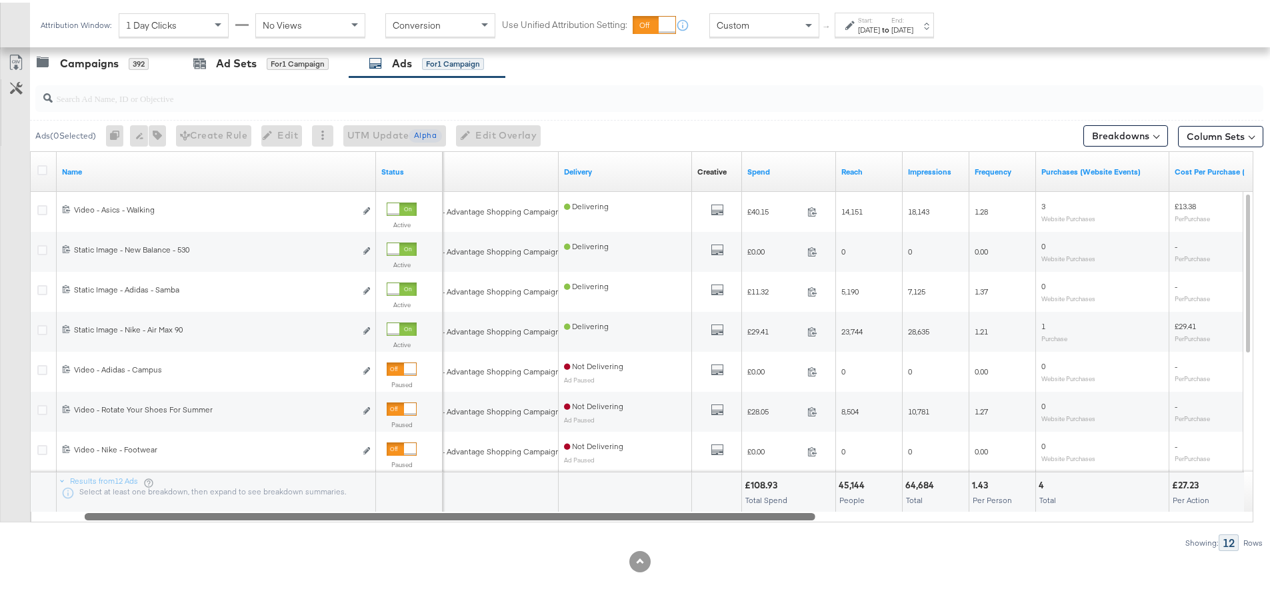
drag, startPoint x: 826, startPoint y: 514, endPoint x: 340, endPoint y: 495, distance: 486.9
click at [334, 511] on div at bounding box center [450, 513] width 730 height 11
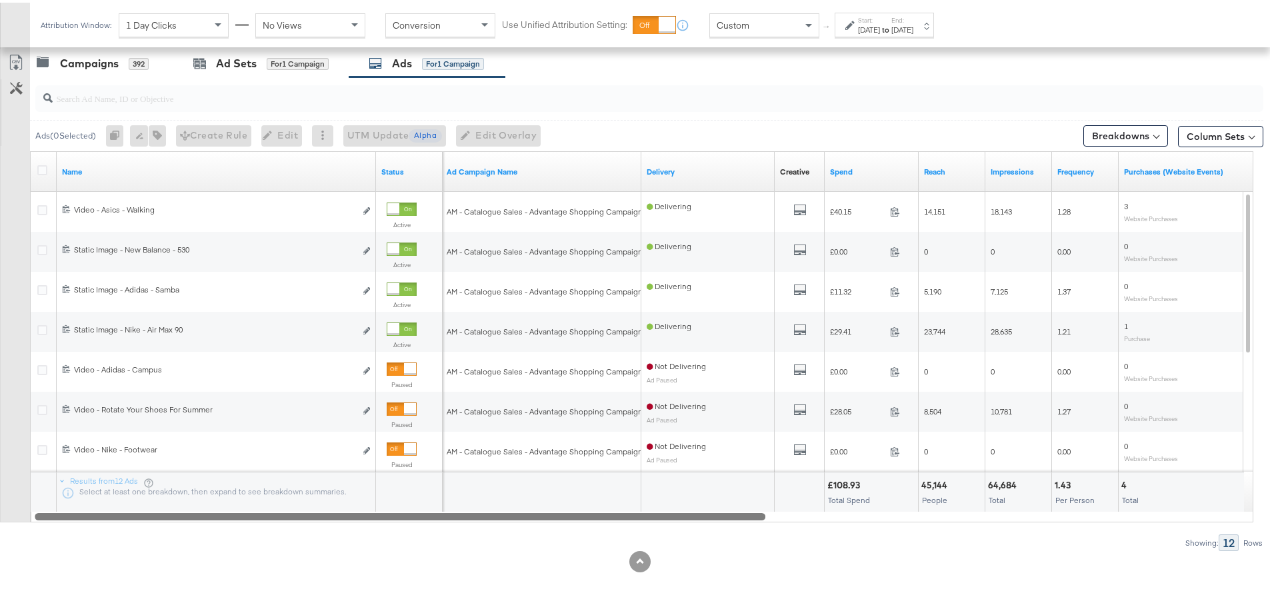
click at [734, 27] on span "Custom" at bounding box center [732, 23] width 33 height 12
click at [99, 66] on div "Campaigns" at bounding box center [89, 60] width 59 height 15
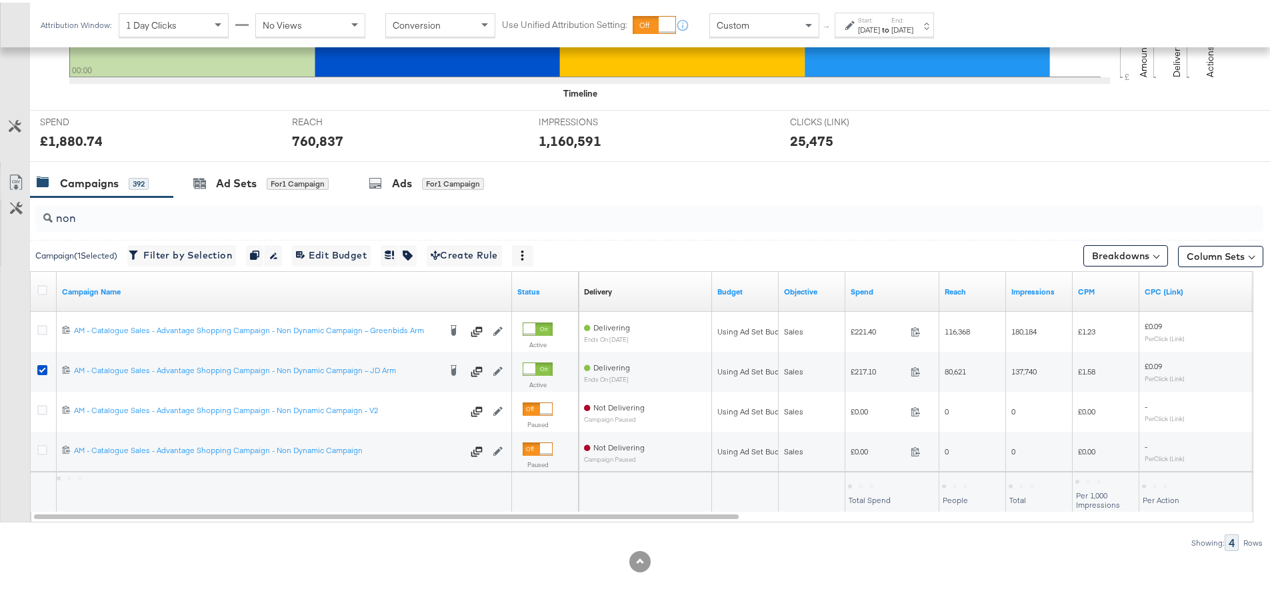
scroll to position [445, 0]
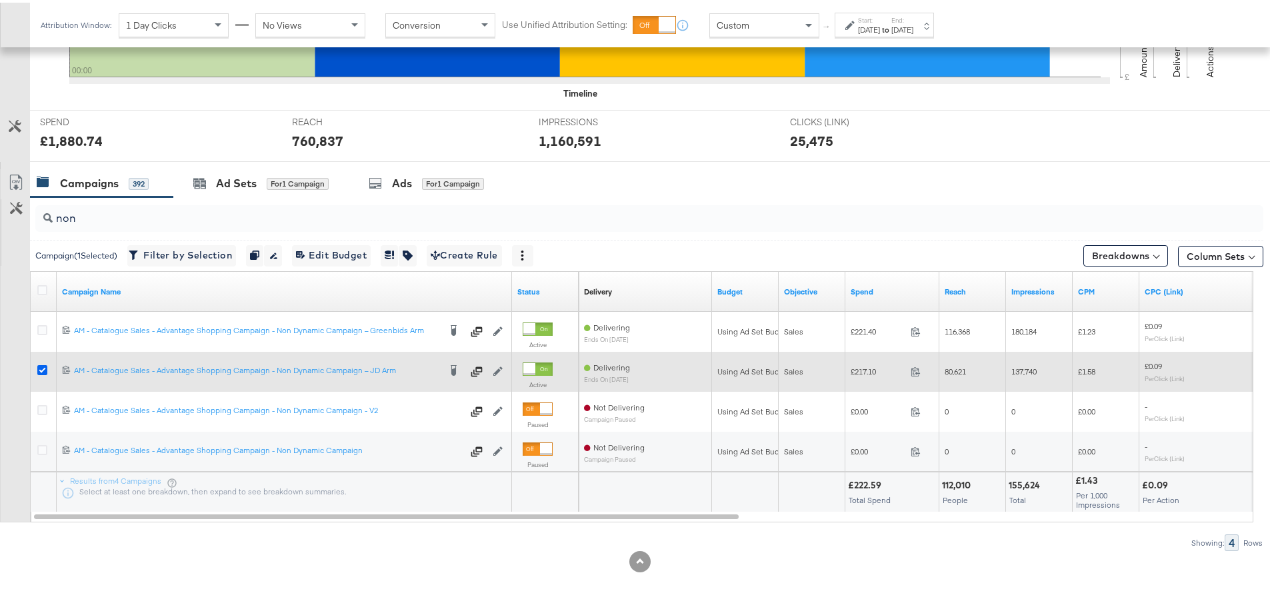
click at [41, 368] on icon at bounding box center [42, 368] width 10 height 10
click at [0, 0] on input "checkbox" at bounding box center [0, 0] width 0 height 0
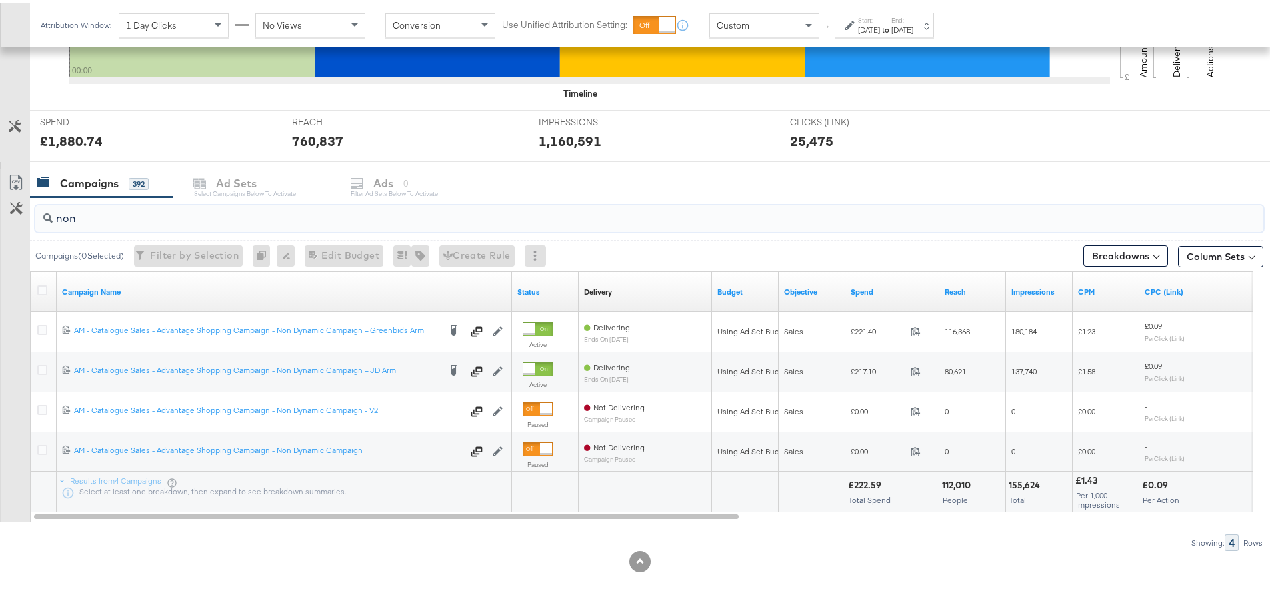
drag, startPoint x: 88, startPoint y: 221, endPoint x: -13, endPoint y: 223, distance: 100.7
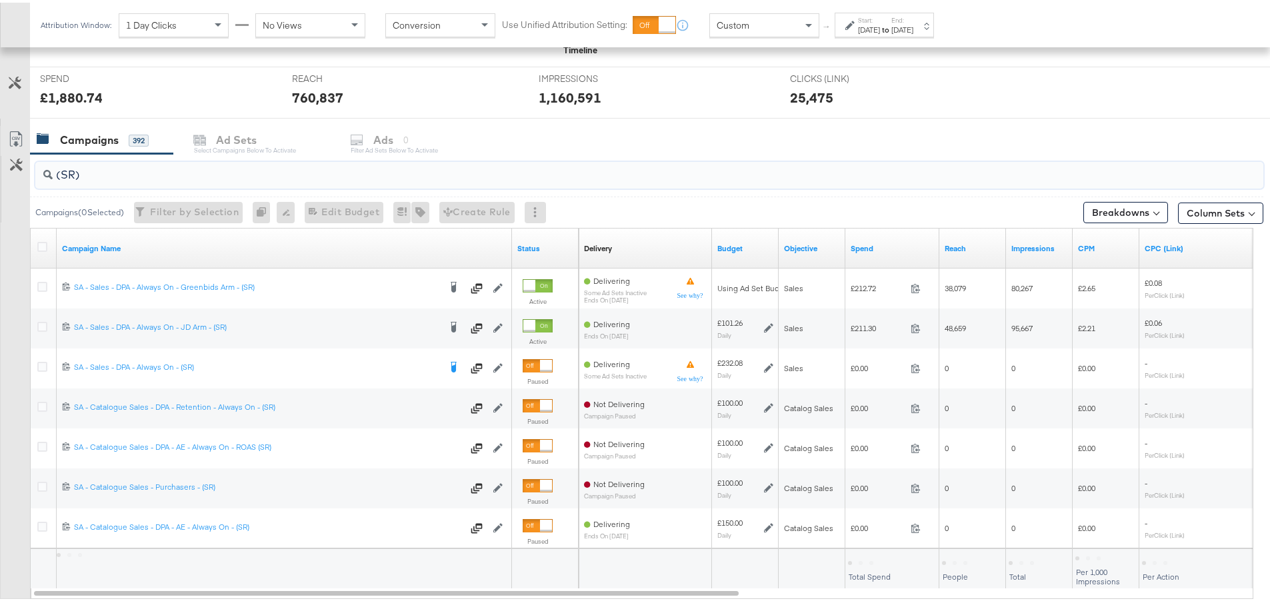
scroll to position [511, 0]
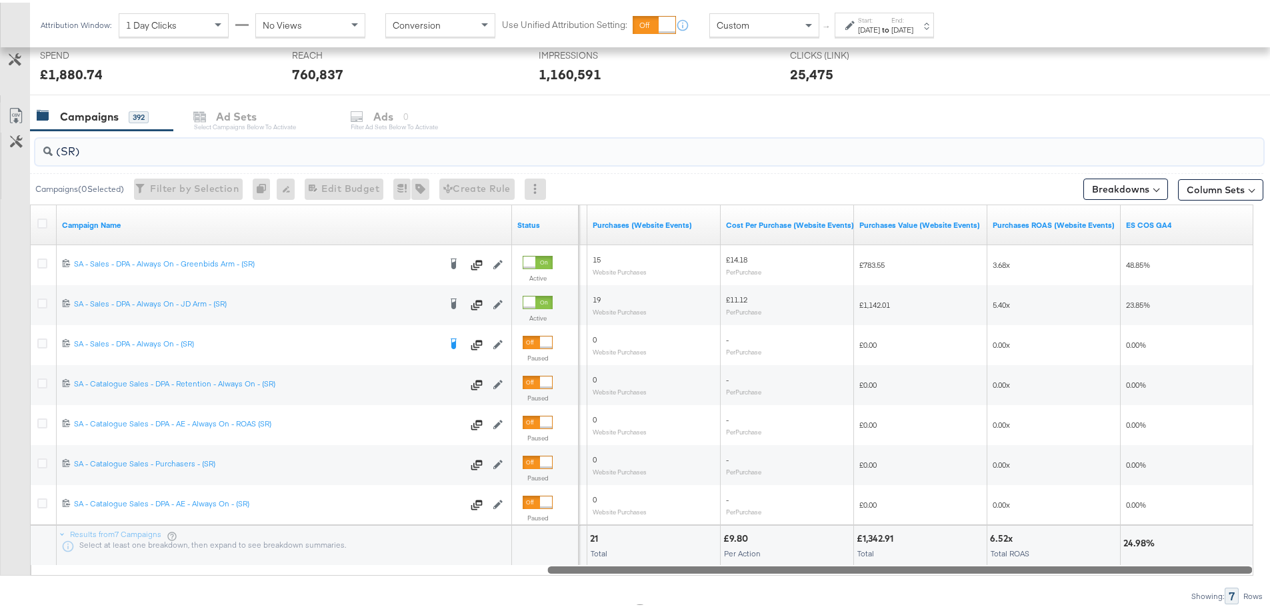
drag, startPoint x: 694, startPoint y: 570, endPoint x: 1279, endPoint y: 587, distance: 585.4
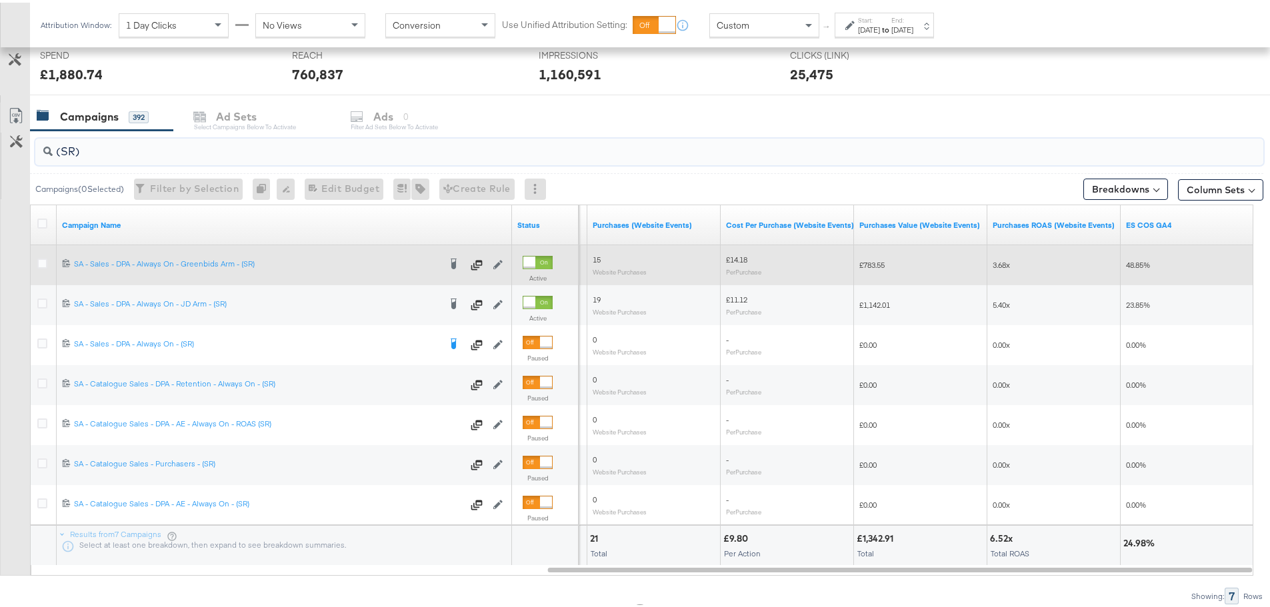
type input "(SR)"
click at [37, 261] on div at bounding box center [44, 263] width 25 height 24
click at [39, 261] on icon at bounding box center [42, 261] width 10 height 10
click at [0, 0] on input "checkbox" at bounding box center [0, 0] width 0 height 0
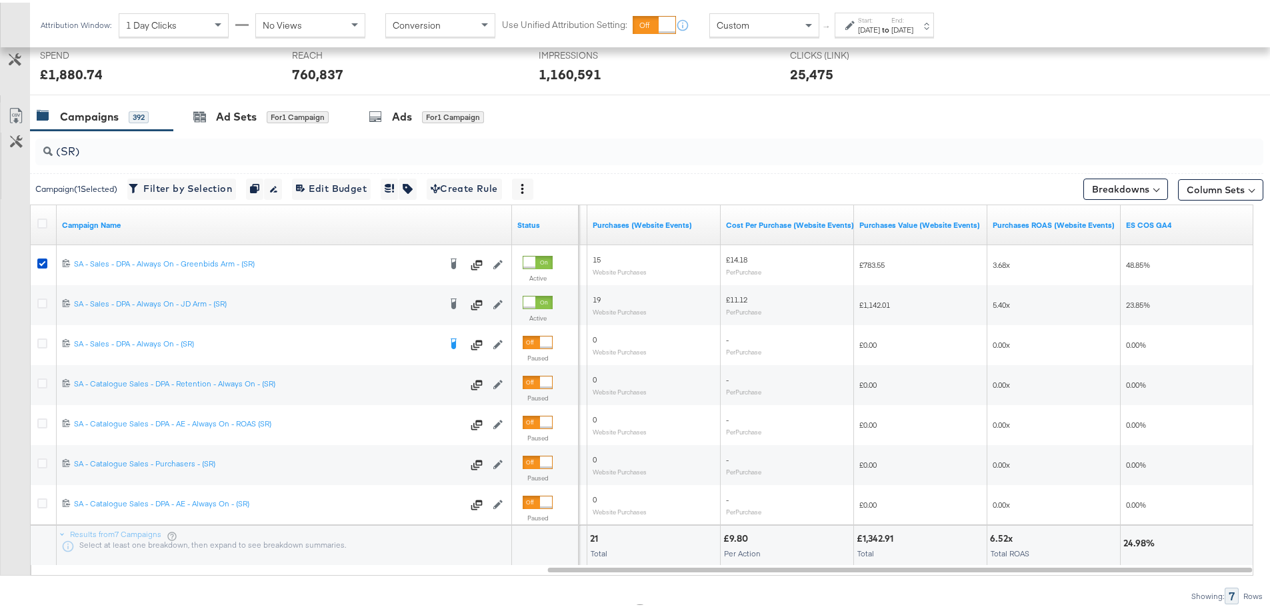
click at [221, 99] on div at bounding box center [640, 98] width 1280 height 11
click at [211, 111] on div "Ad Sets for 1 Campaign" at bounding box center [260, 114] width 135 height 15
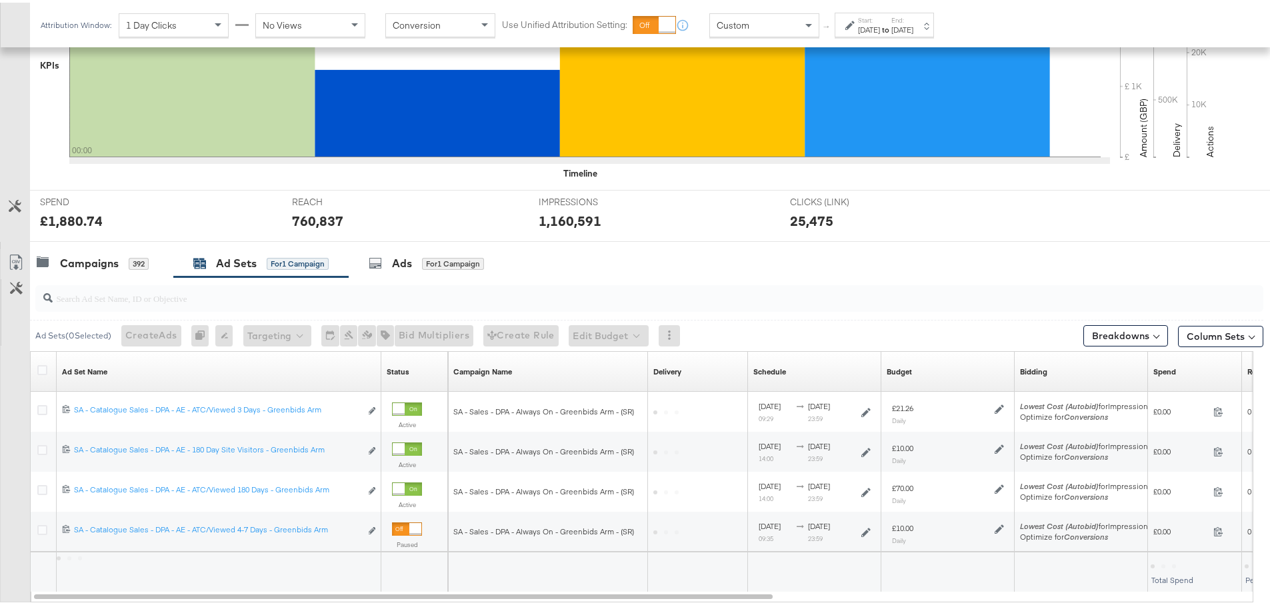
scroll to position [445, 0]
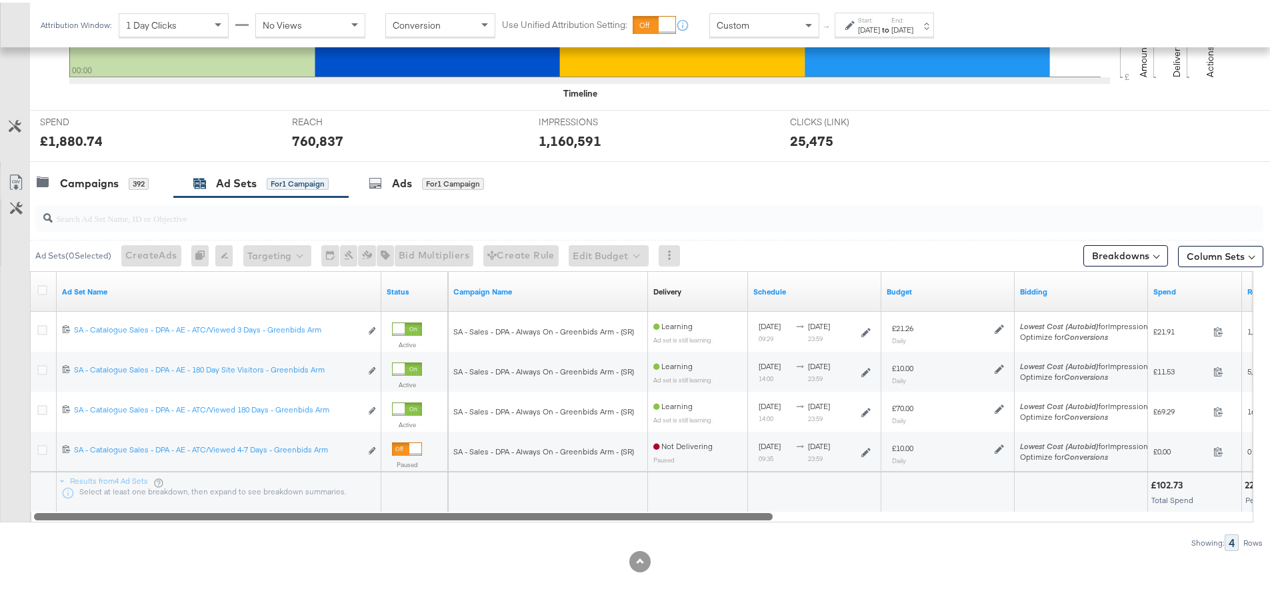
drag, startPoint x: 713, startPoint y: 512, endPoint x: 735, endPoint y: 531, distance: 29.3
click at [735, 531] on div "Ad Sets ( 0 Selected) Create Ads At least one ad set must be selected 0 Rename …" at bounding box center [631, 372] width 1263 height 354
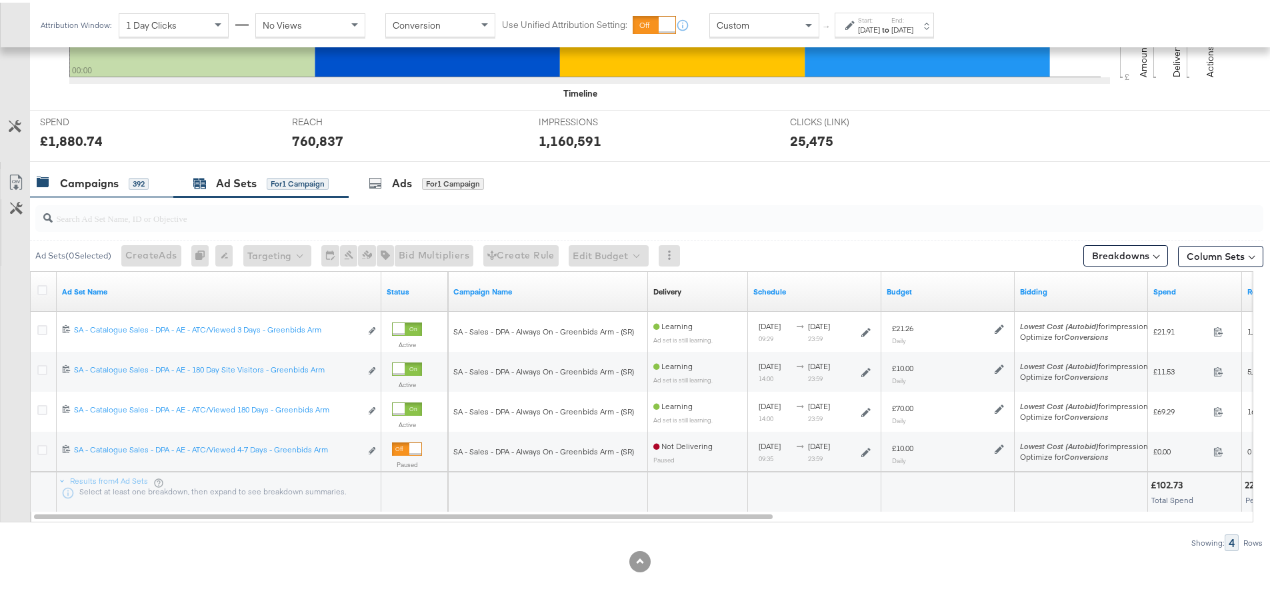
click at [111, 183] on div "Campaigns" at bounding box center [89, 180] width 59 height 15
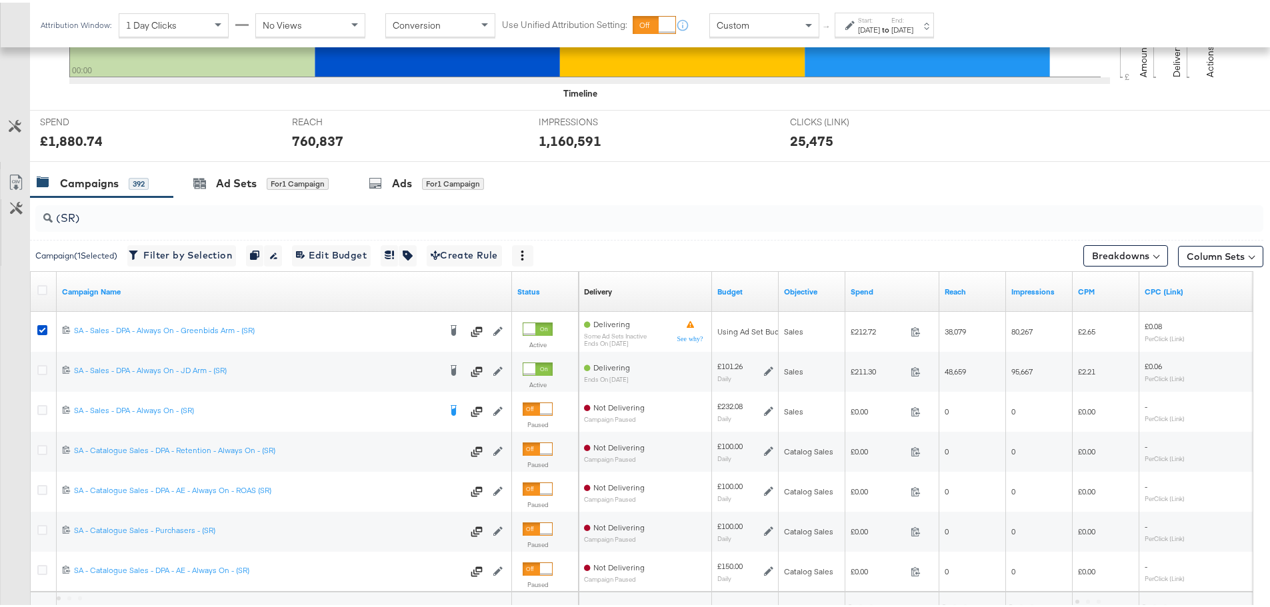
scroll to position [511, 0]
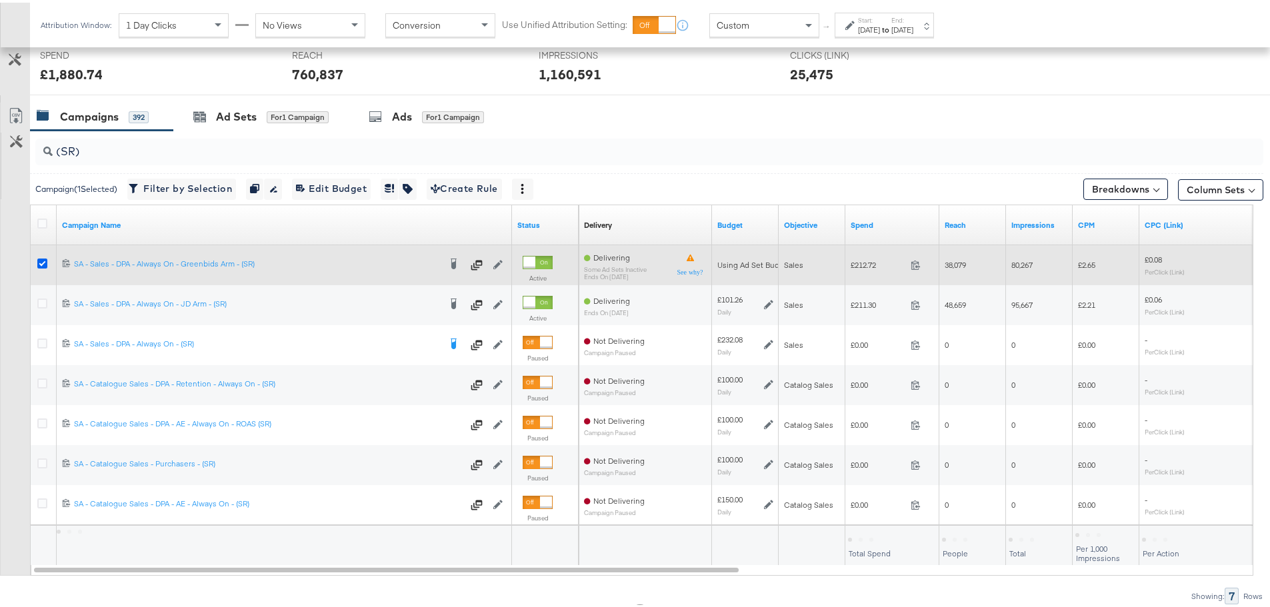
click at [40, 263] on icon at bounding box center [42, 261] width 10 height 10
click at [0, 0] on input "checkbox" at bounding box center [0, 0] width 0 height 0
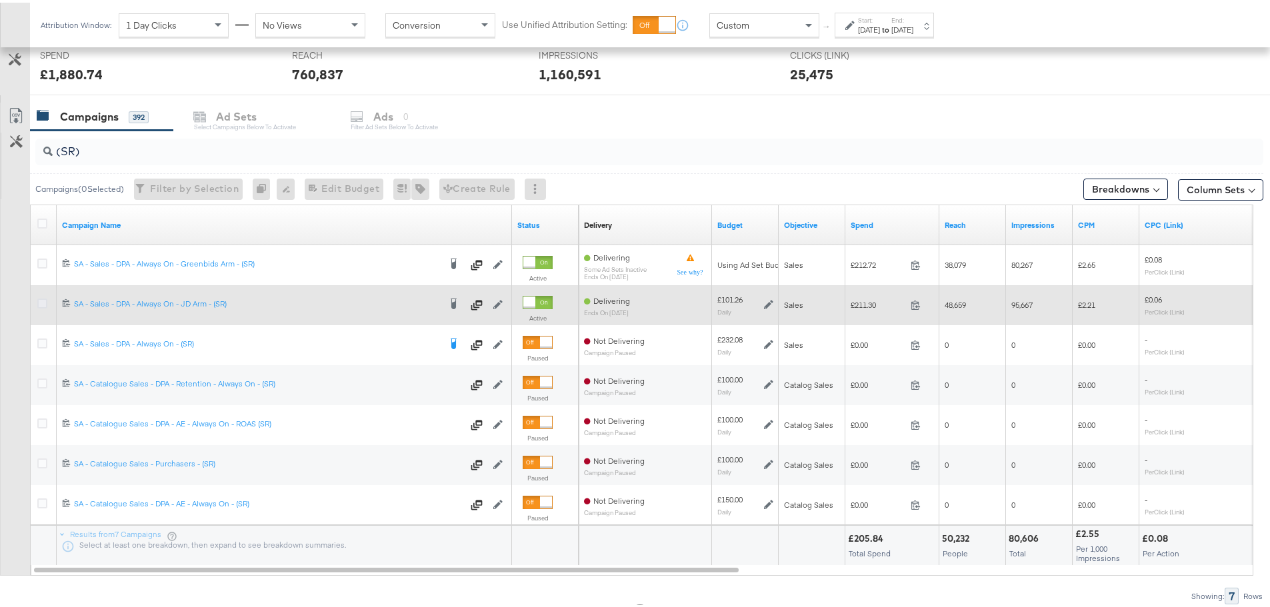
click at [42, 302] on icon at bounding box center [42, 301] width 10 height 10
click at [0, 0] on input "checkbox" at bounding box center [0, 0] width 0 height 0
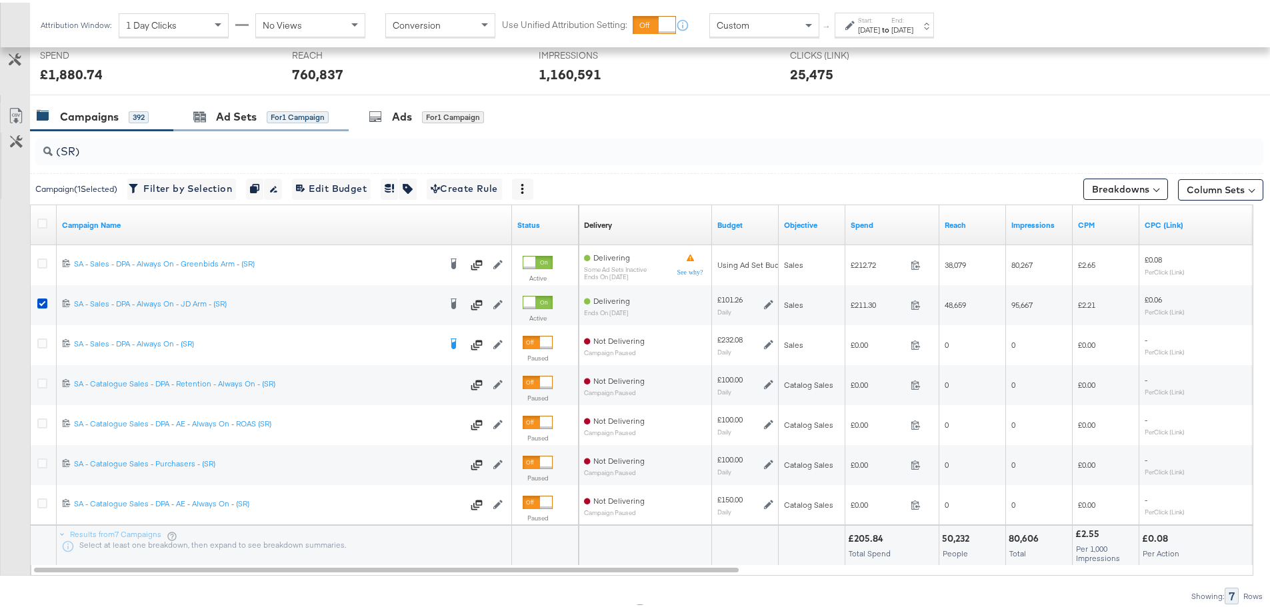
click at [195, 124] on div "Ad Sets for 1 Campaign" at bounding box center [260, 114] width 175 height 29
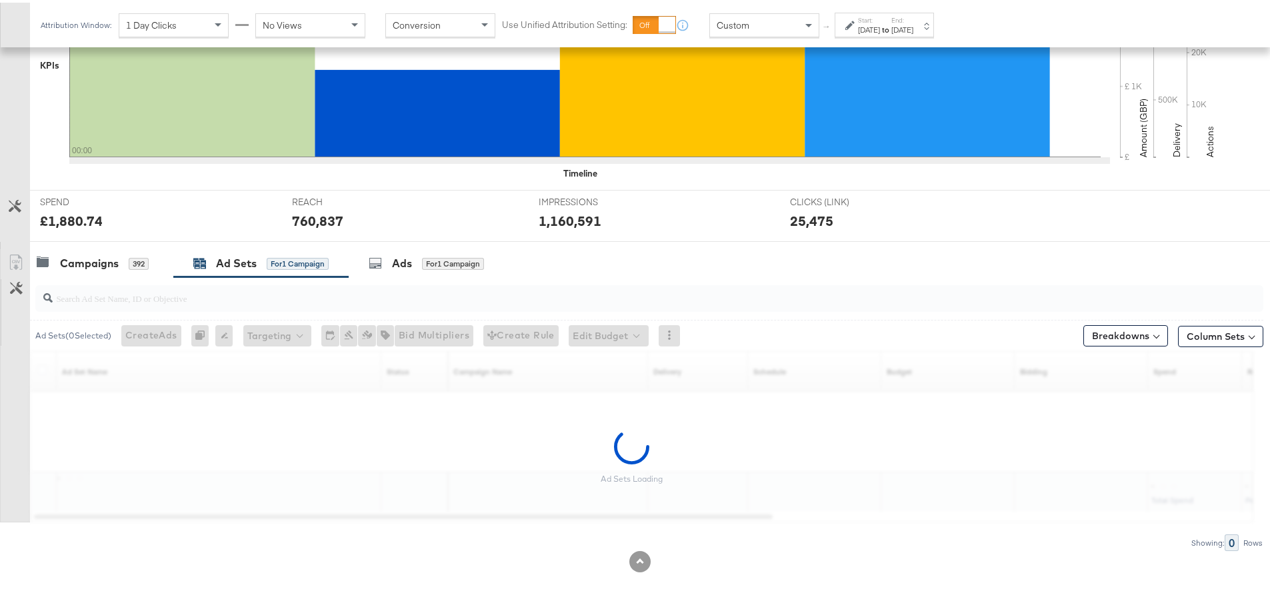
scroll to position [365, 0]
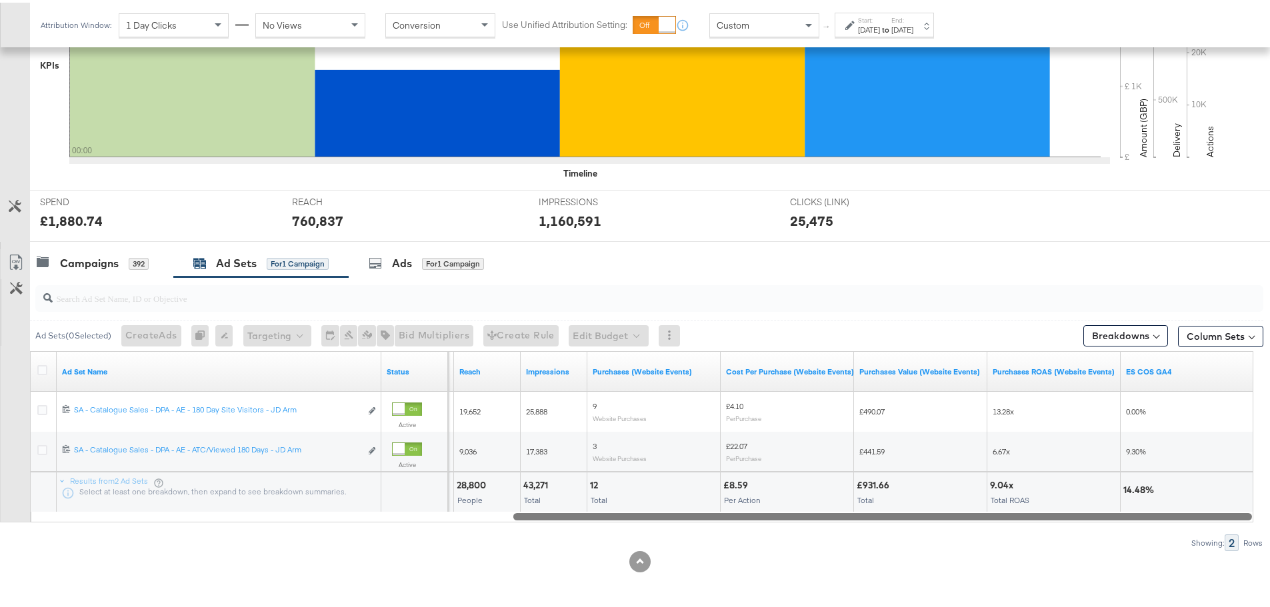
drag, startPoint x: 305, startPoint y: 518, endPoint x: 946, endPoint y: 515, distance: 641.1
click at [946, 515] on div at bounding box center [882, 513] width 738 height 11
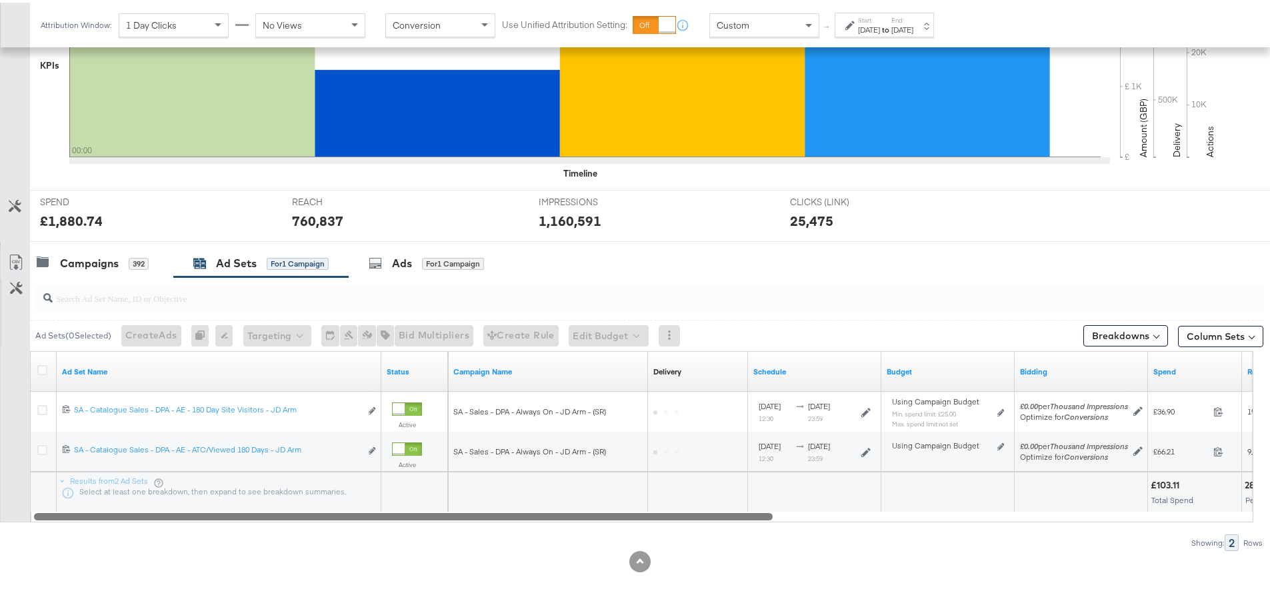
drag, startPoint x: 924, startPoint y: 514, endPoint x: 307, endPoint y: 510, distance: 617.1
click at [307, 510] on div at bounding box center [403, 513] width 738 height 11
